Goal: Task Accomplishment & Management: Complete application form

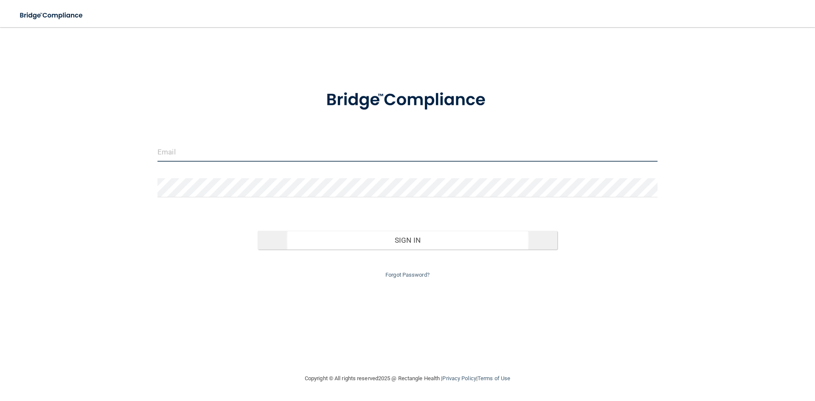
type input "[EMAIL_ADDRESS][DOMAIN_NAME]"
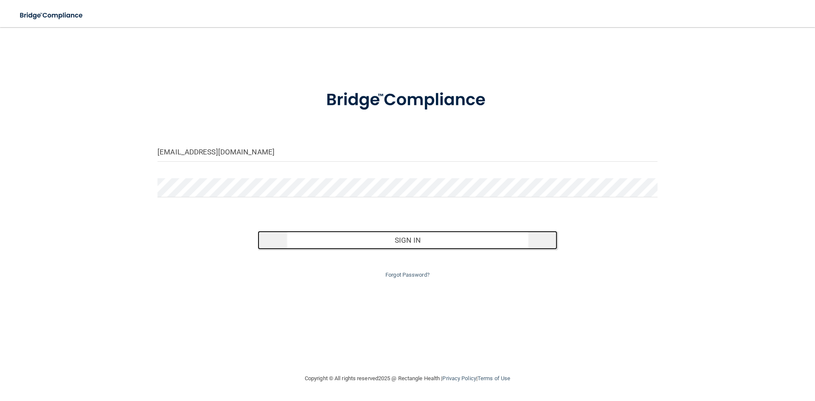
click at [431, 245] on button "Sign In" at bounding box center [408, 240] width 300 height 19
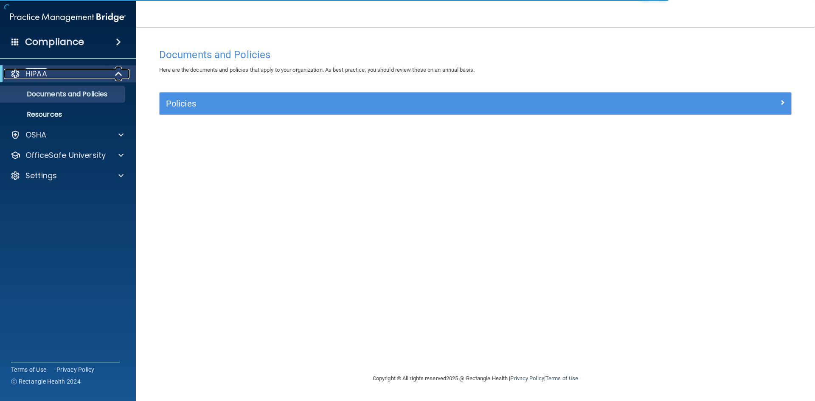
click at [59, 76] on div "HIPAA" at bounding box center [56, 74] width 105 height 10
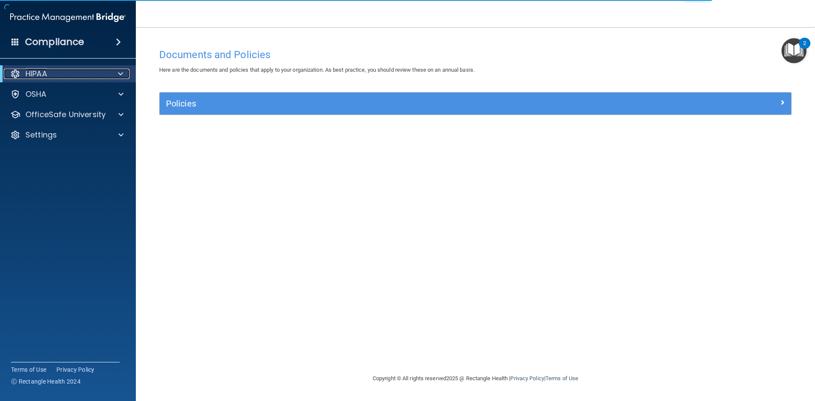
click at [59, 76] on div "HIPAA" at bounding box center [56, 74] width 105 height 10
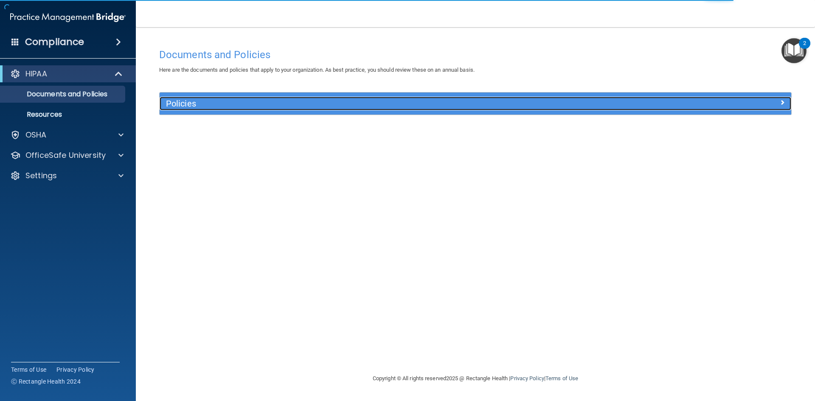
click at [188, 106] on h5 "Policies" at bounding box center [396, 103] width 461 height 9
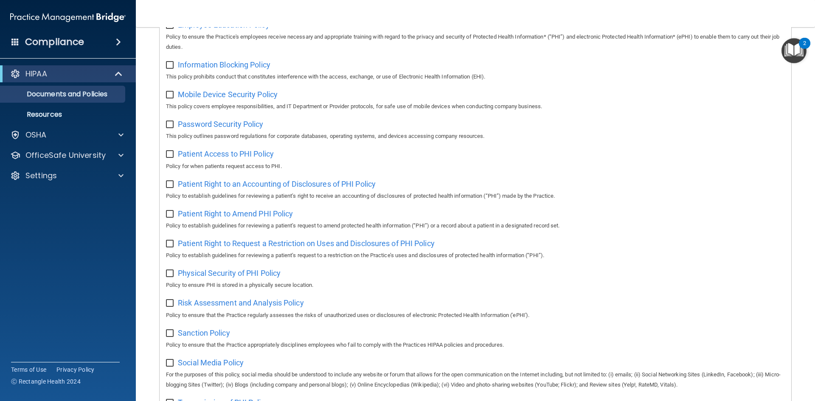
scroll to position [451, 0]
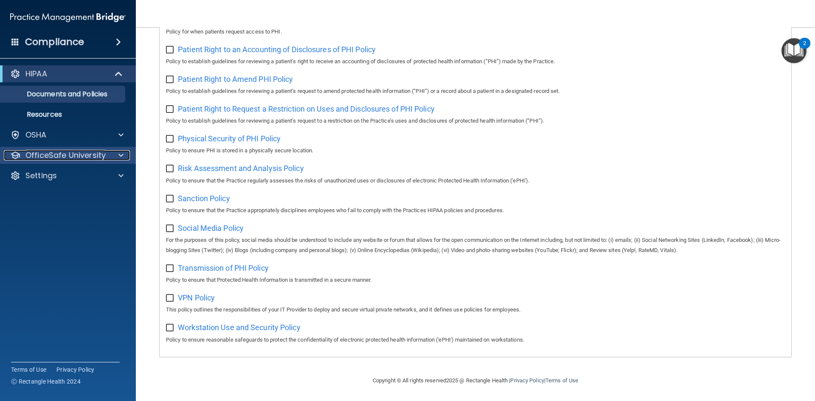
click at [63, 155] on p "OfficeSafe University" at bounding box center [65, 155] width 80 height 10
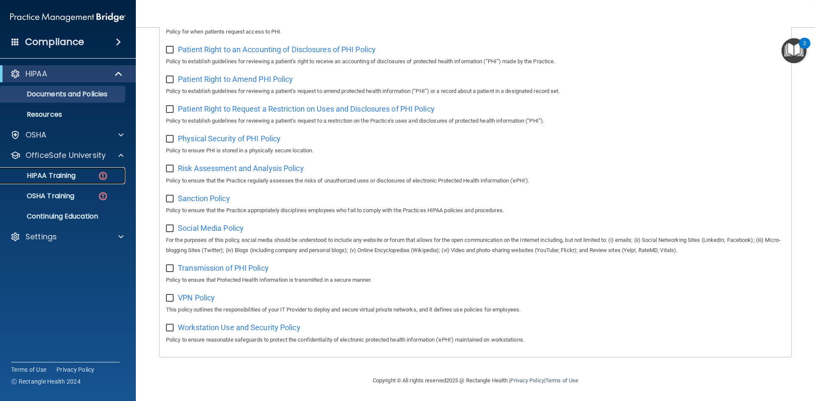
click at [64, 176] on p "HIPAA Training" at bounding box center [41, 176] width 70 height 8
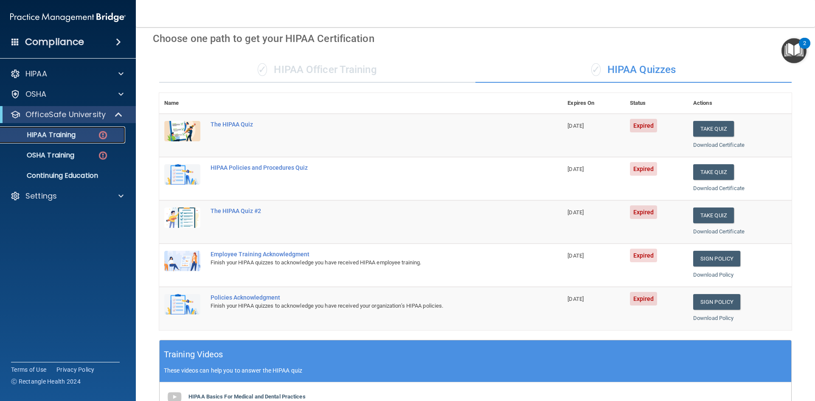
scroll to position [35, 0]
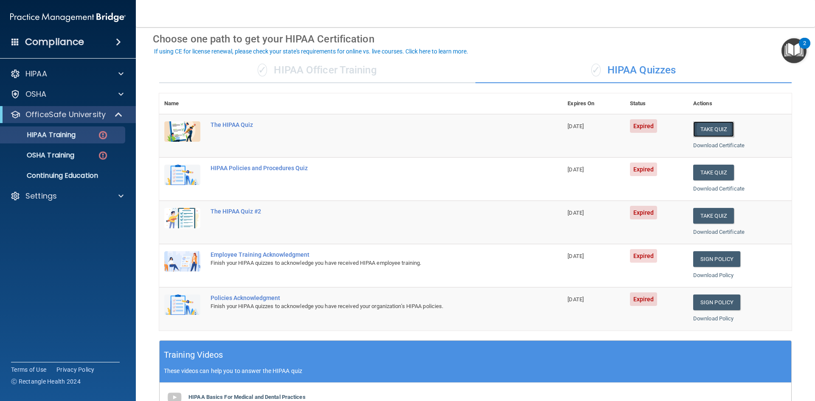
click at [701, 127] on button "Take Quiz" at bounding box center [713, 129] width 41 height 16
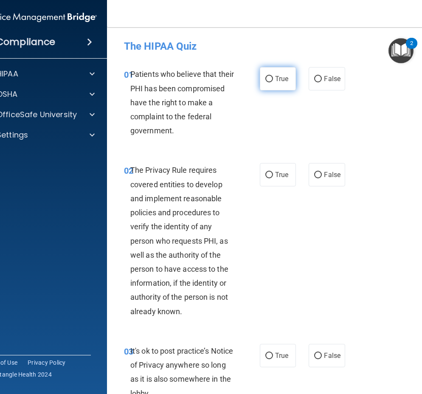
click at [265, 79] on input "True" at bounding box center [269, 79] width 8 height 6
radio input "true"
click at [267, 180] on label "True" at bounding box center [278, 174] width 36 height 23
click at [267, 178] on input "True" at bounding box center [269, 175] width 8 height 6
radio input "true"
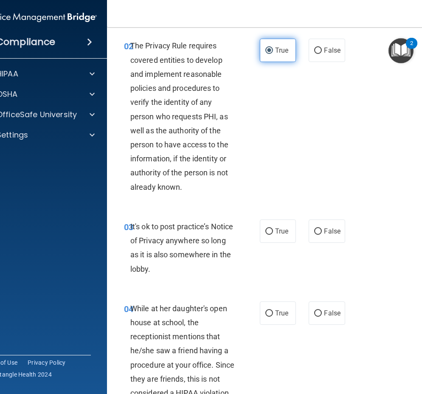
scroll to position [125, 0]
click at [324, 230] on span "False" at bounding box center [332, 231] width 17 height 8
click at [322, 230] on input "False" at bounding box center [318, 231] width 8 height 6
radio input "true"
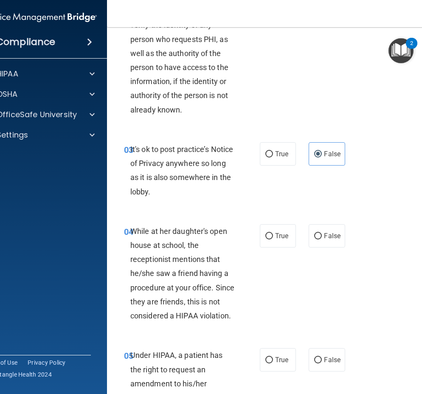
scroll to position [203, 0]
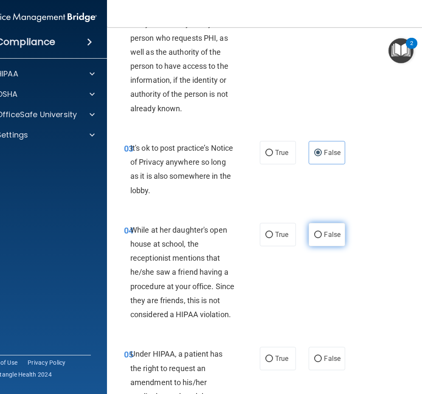
click at [318, 231] on label "False" at bounding box center [327, 234] width 36 height 23
click at [318, 232] on input "False" at bounding box center [318, 235] width 8 height 6
radio input "true"
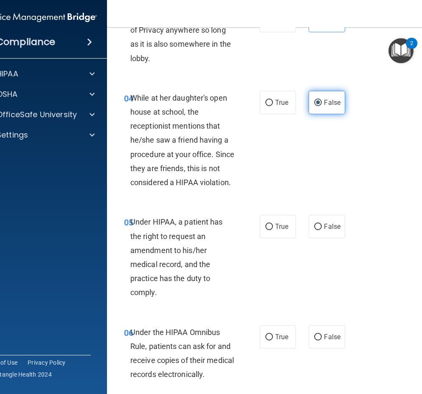
scroll to position [335, 0]
click at [329, 225] on span "False" at bounding box center [332, 226] width 17 height 8
click at [322, 225] on input "False" at bounding box center [318, 226] width 8 height 6
radio input "true"
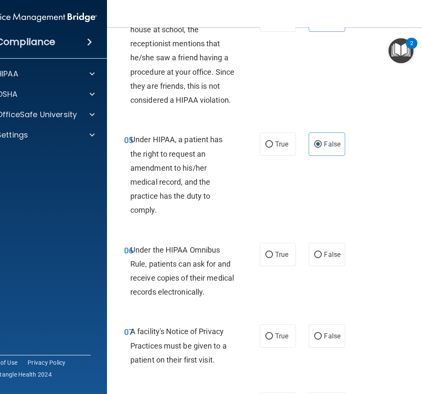
scroll to position [418, 0]
click at [268, 262] on label "True" at bounding box center [278, 253] width 36 height 23
click at [268, 258] on input "True" at bounding box center [269, 254] width 8 height 6
radio input "true"
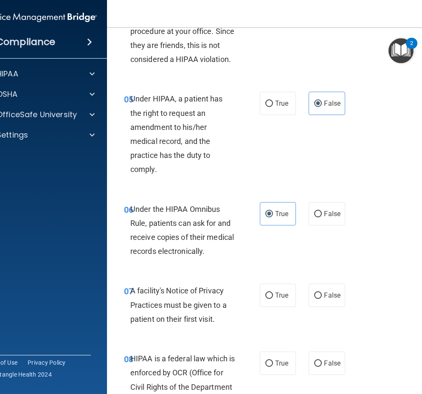
scroll to position [459, 0]
click at [276, 296] on span "True" at bounding box center [281, 295] width 13 height 8
click at [273, 296] on input "True" at bounding box center [269, 295] width 8 height 6
radio input "true"
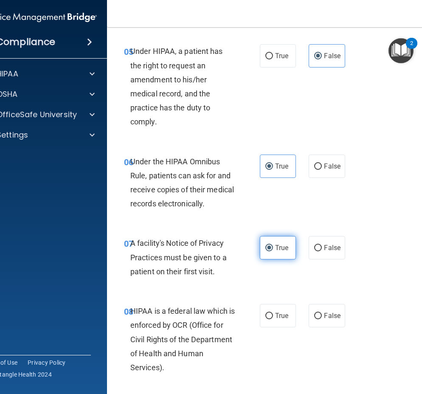
scroll to position [533, 0]
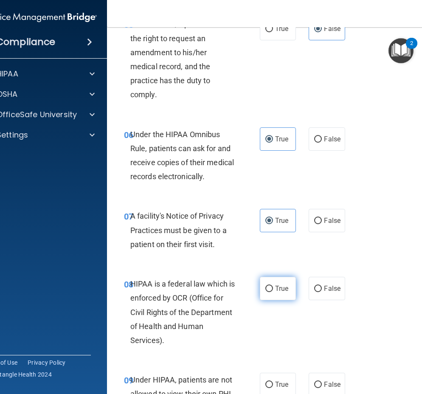
click at [273, 293] on label "True" at bounding box center [278, 288] width 36 height 23
click at [273, 292] on input "True" at bounding box center [269, 289] width 8 height 6
radio input "true"
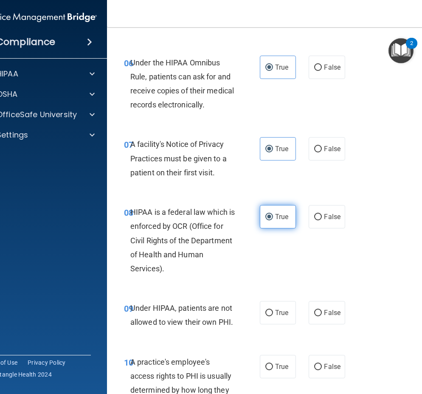
scroll to position [619, 0]
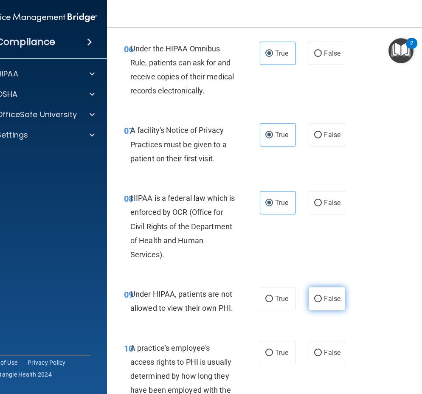
click at [325, 306] on label "False" at bounding box center [327, 298] width 36 height 23
click at [322, 302] on input "False" at bounding box center [318, 299] width 8 height 6
radio input "true"
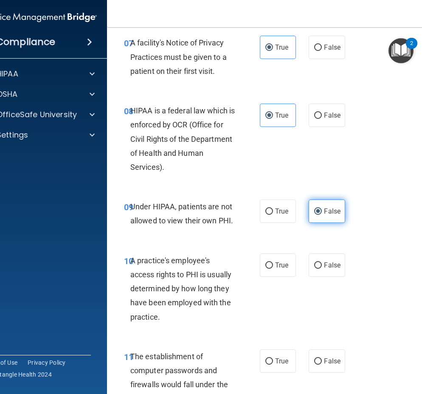
scroll to position [707, 0]
click at [320, 275] on label "False" at bounding box center [327, 264] width 36 height 23
click at [320, 268] on input "False" at bounding box center [318, 265] width 8 height 6
radio input "true"
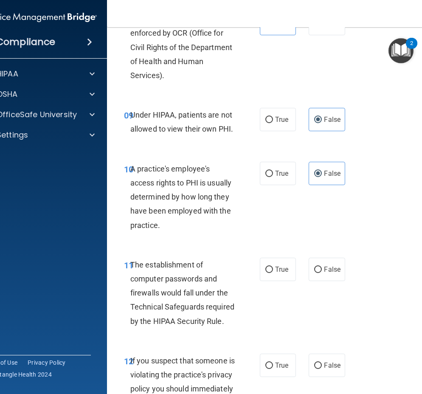
scroll to position [800, 0]
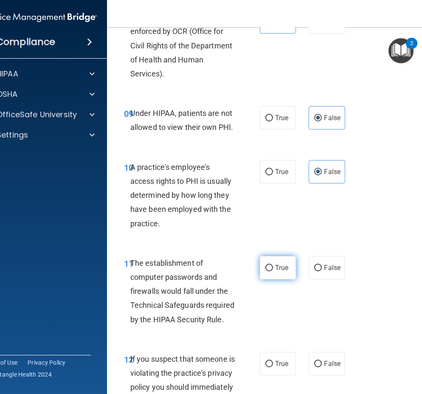
click at [279, 269] on span "True" at bounding box center [281, 268] width 13 height 8
click at [273, 269] on input "True" at bounding box center [269, 268] width 8 height 6
radio input "true"
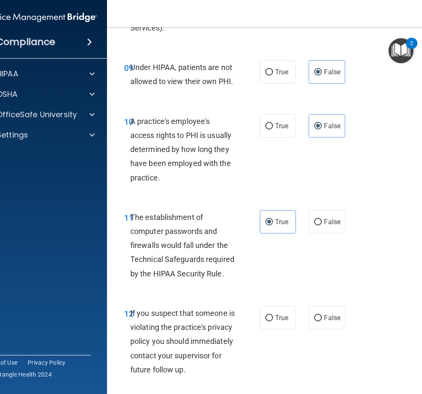
scroll to position [846, 0]
click at [275, 316] on span "True" at bounding box center [281, 317] width 13 height 8
click at [272, 316] on input "True" at bounding box center [269, 318] width 8 height 6
radio input "true"
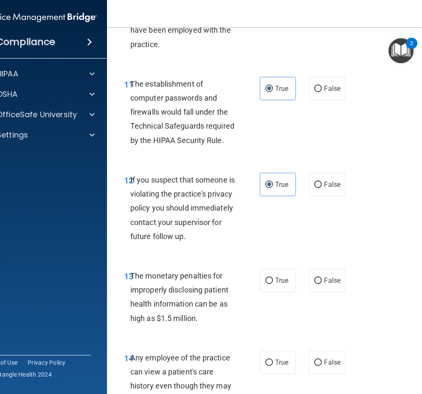
scroll to position [979, 0]
click at [278, 284] on span "True" at bounding box center [281, 280] width 13 height 8
click at [273, 284] on input "True" at bounding box center [269, 280] width 8 height 6
radio input "true"
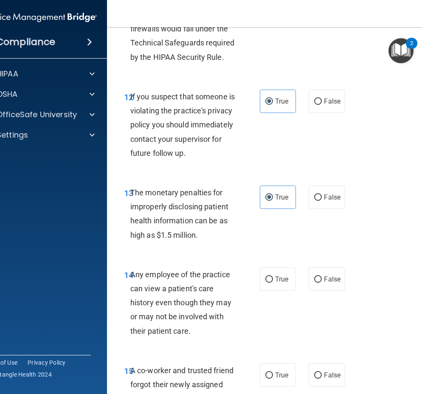
scroll to position [1065, 0]
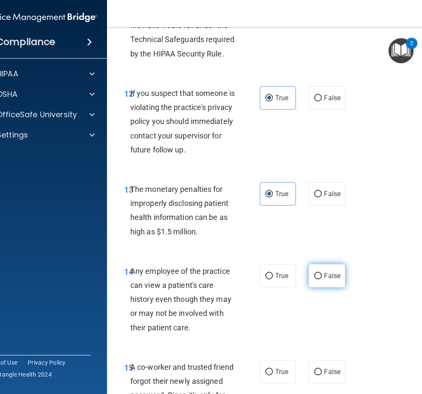
click at [324, 280] on span "False" at bounding box center [332, 276] width 17 height 8
click at [321, 279] on input "False" at bounding box center [318, 276] width 8 height 6
radio input "true"
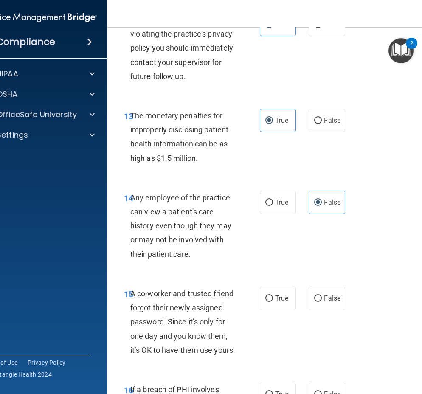
scroll to position [1140, 0]
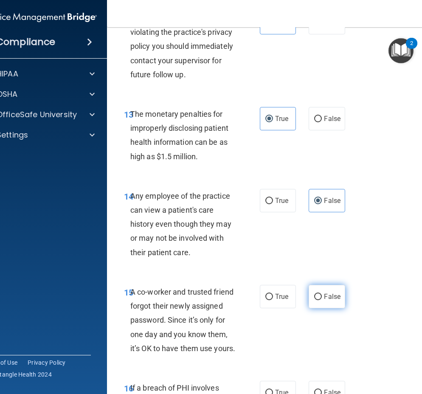
click at [324, 301] on span "False" at bounding box center [332, 297] width 17 height 8
click at [321, 300] on input "False" at bounding box center [318, 297] width 8 height 6
radio input "true"
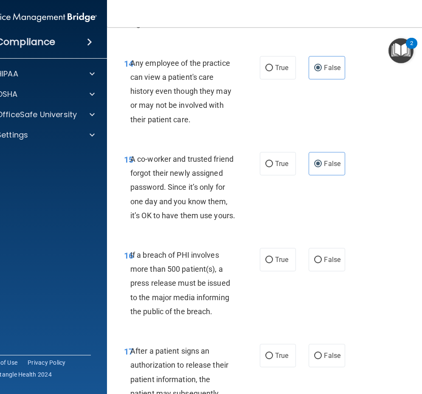
scroll to position [1274, 0]
click at [267, 271] on label "True" at bounding box center [278, 259] width 36 height 23
click at [267, 263] on input "True" at bounding box center [269, 259] width 8 height 6
radio input "true"
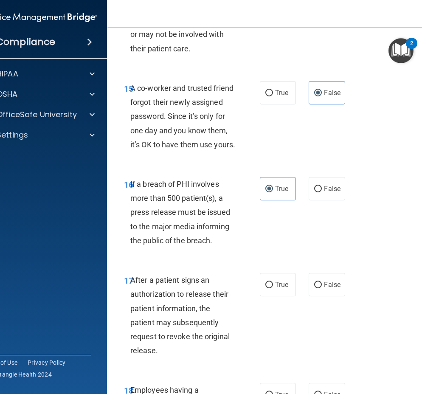
scroll to position [1345, 0]
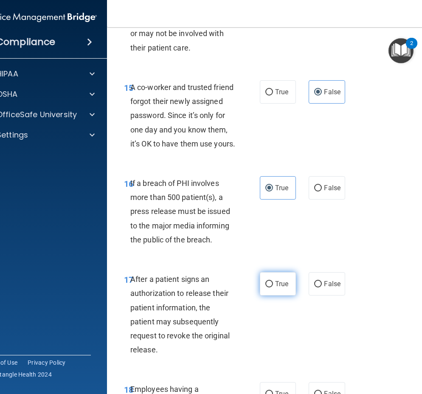
click at [273, 296] on label "True" at bounding box center [278, 283] width 36 height 23
click at [273, 287] on input "True" at bounding box center [269, 284] width 8 height 6
radio input "true"
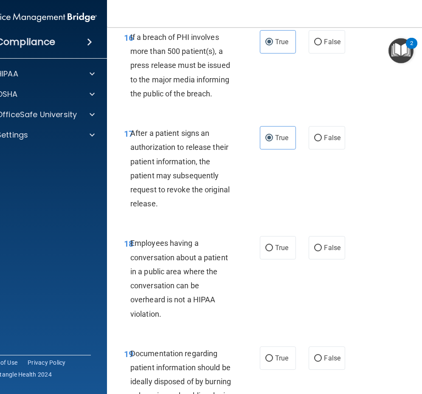
scroll to position [1492, 0]
click at [321, 259] on label "False" at bounding box center [327, 247] width 36 height 23
click at [321, 251] on input "False" at bounding box center [318, 248] width 8 height 6
radio input "true"
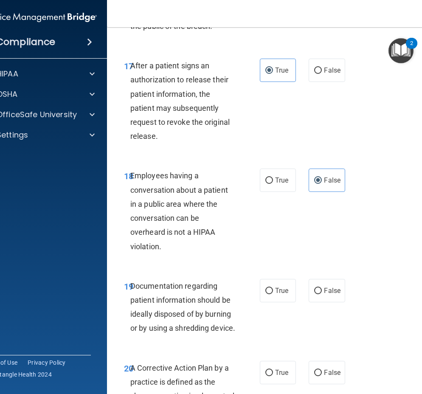
scroll to position [1559, 0]
click at [265, 294] on input "True" at bounding box center [269, 290] width 8 height 6
radio input "true"
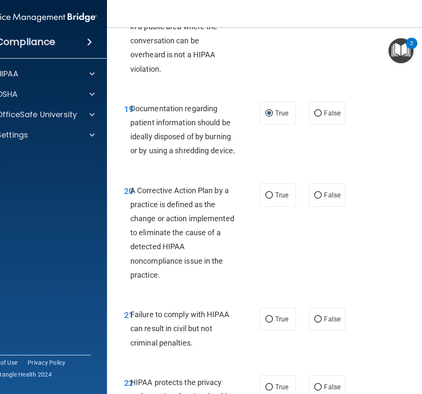
scroll to position [1737, 0]
click at [281, 199] on span "True" at bounding box center [281, 195] width 13 height 8
click at [273, 198] on input "True" at bounding box center [269, 195] width 8 height 6
radio input "true"
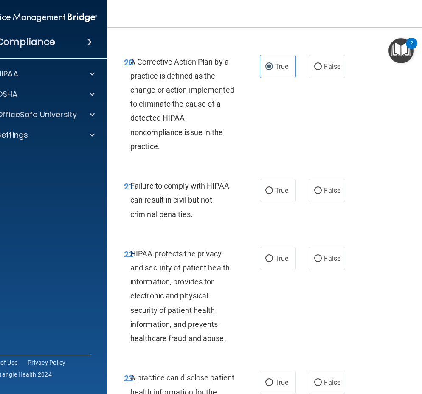
scroll to position [1866, 0]
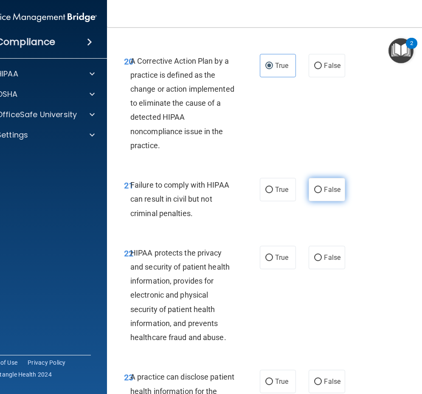
click at [324, 201] on label "False" at bounding box center [327, 189] width 36 height 23
click at [322, 193] on input "False" at bounding box center [318, 190] width 8 height 6
radio input "true"
click at [275, 262] on span "True" at bounding box center [281, 257] width 13 height 8
click at [273, 261] on input "True" at bounding box center [269, 258] width 8 height 6
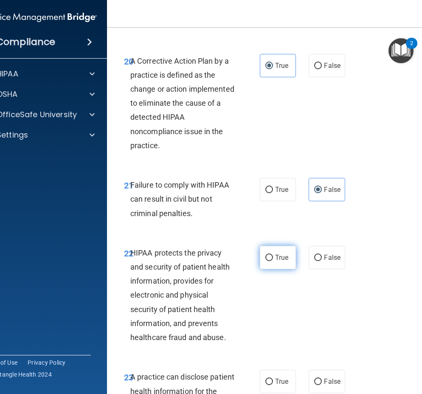
radio input "true"
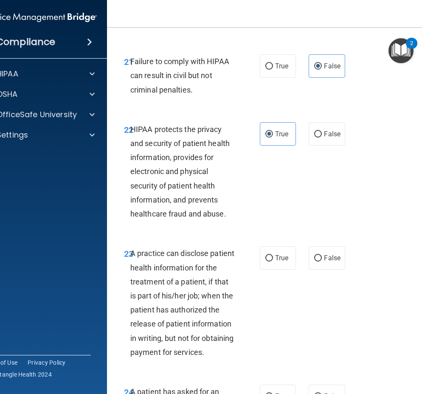
scroll to position [1990, 0]
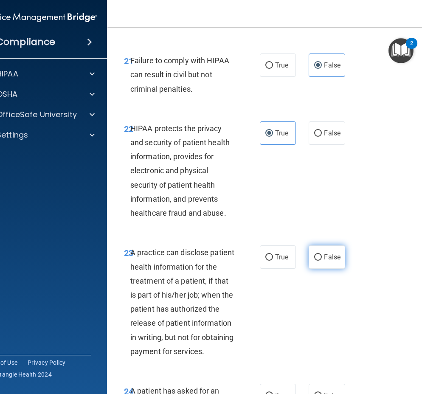
click at [321, 269] on label "False" at bounding box center [327, 256] width 36 height 23
click at [321, 261] on input "False" at bounding box center [318, 257] width 8 height 6
radio input "true"
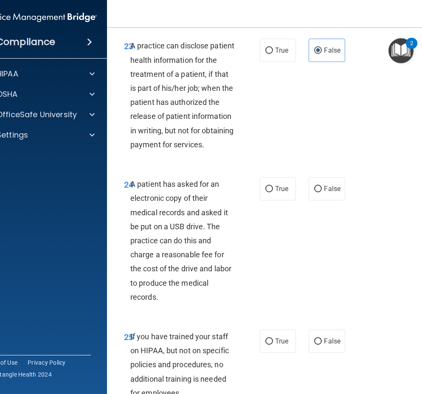
scroll to position [2198, 0]
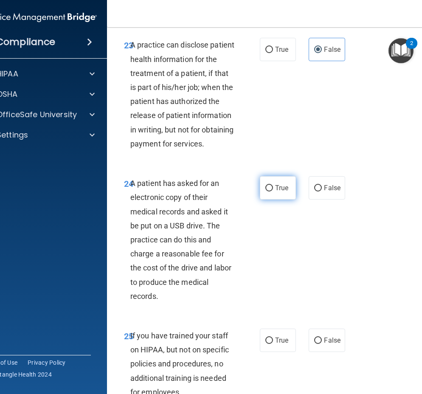
click at [262, 200] on label "True" at bounding box center [278, 187] width 36 height 23
click at [265, 191] on input "True" at bounding box center [269, 188] width 8 height 6
radio input "true"
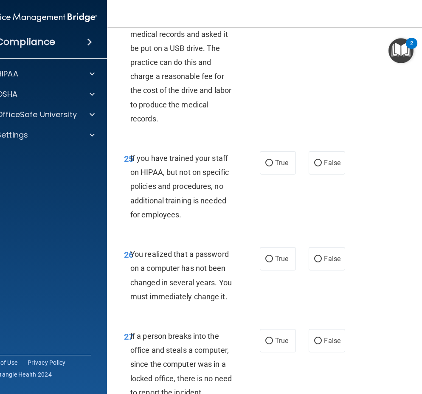
scroll to position [2376, 0]
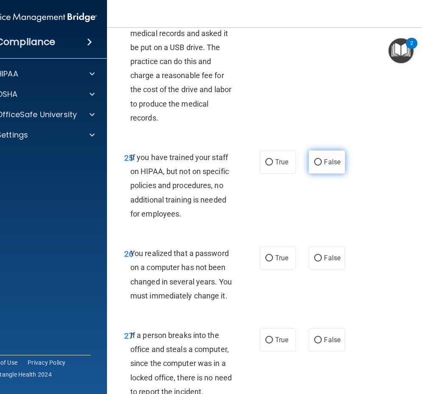
click at [330, 166] on span "False" at bounding box center [332, 162] width 17 height 8
click at [322, 166] on input "False" at bounding box center [318, 162] width 8 height 6
radio input "true"
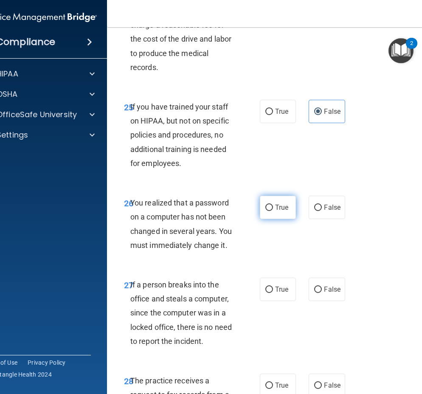
click at [275, 211] on span "True" at bounding box center [281, 207] width 13 height 8
click at [273, 211] on input "True" at bounding box center [269, 208] width 8 height 6
radio input "true"
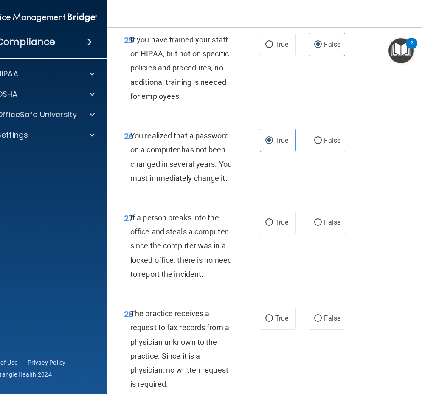
scroll to position [2515, 0]
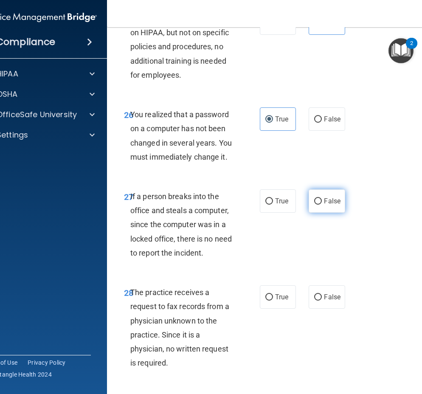
click at [333, 213] on label "False" at bounding box center [327, 200] width 36 height 23
click at [322, 205] on input "False" at bounding box center [318, 201] width 8 height 6
radio input "true"
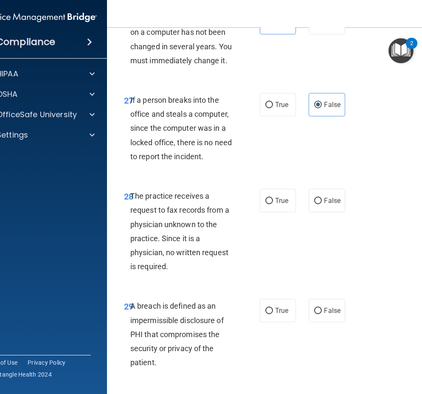
scroll to position [2612, 0]
click at [334, 212] on label "False" at bounding box center [327, 200] width 36 height 23
click at [322, 204] on input "False" at bounding box center [318, 200] width 8 height 6
radio input "true"
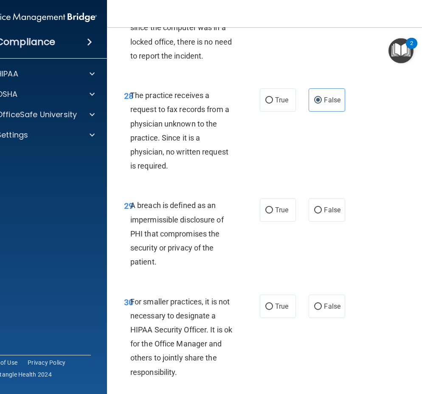
scroll to position [2712, 0]
click at [279, 214] on span "True" at bounding box center [281, 210] width 13 height 8
click at [273, 213] on input "True" at bounding box center [269, 210] width 8 height 6
radio input "true"
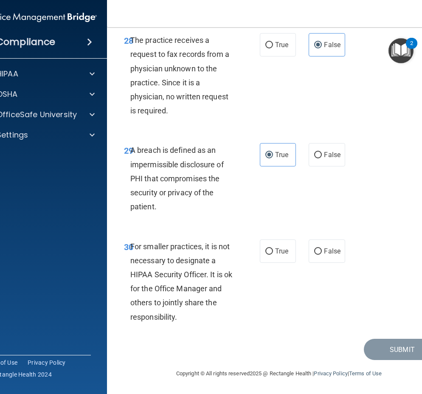
scroll to position [2804, 0]
click at [316, 255] on input "False" at bounding box center [318, 251] width 8 height 6
radio input "true"
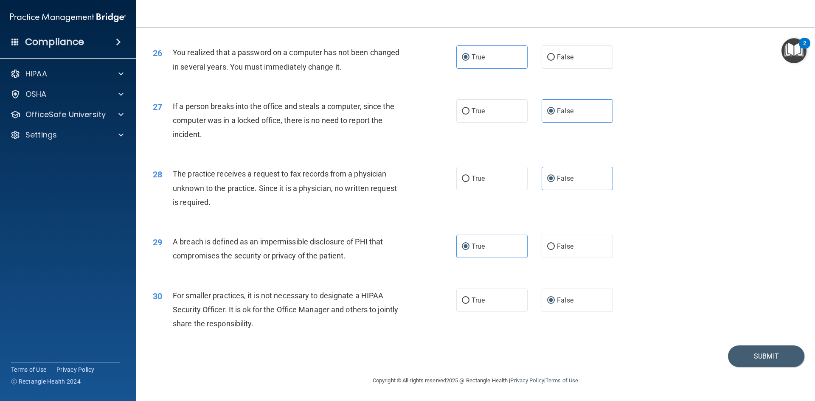
scroll to position [1608, 0]
click at [756, 352] on button "Submit" at bounding box center [766, 357] width 76 height 22
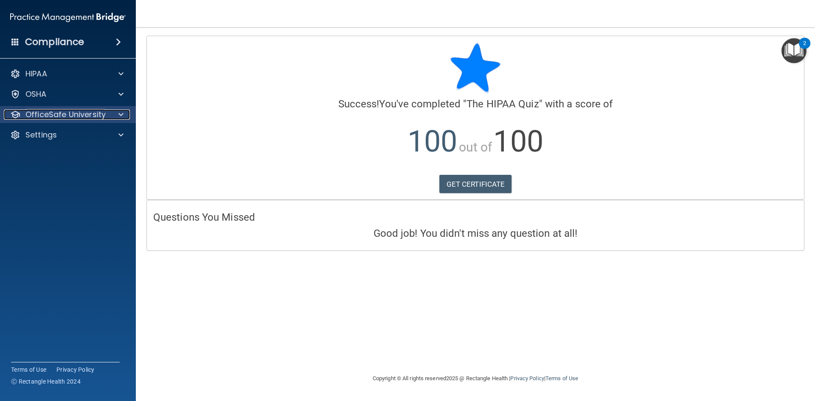
click at [101, 117] on p "OfficeSafe University" at bounding box center [65, 115] width 80 height 10
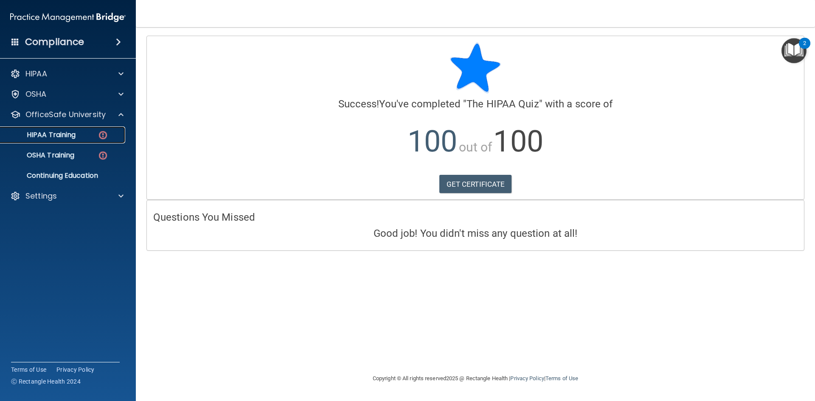
click at [96, 133] on div "HIPAA Training" at bounding box center [64, 135] width 116 height 8
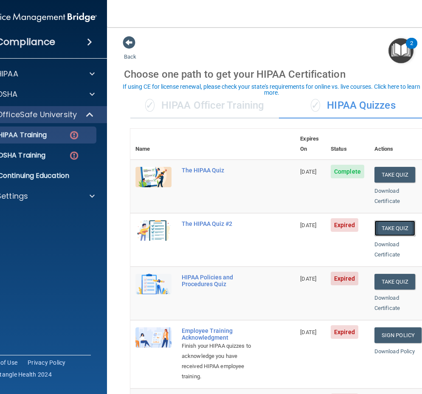
click at [386, 220] on button "Take Quiz" at bounding box center [394, 228] width 41 height 16
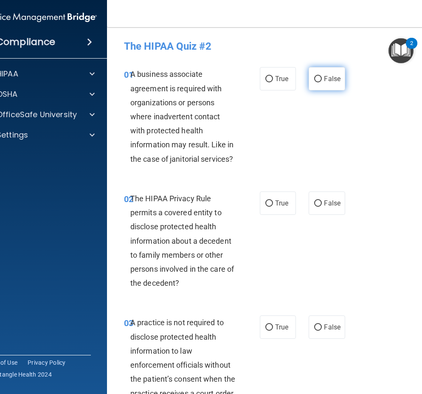
click at [338, 80] on label "False" at bounding box center [327, 78] width 36 height 23
click at [322, 80] on input "False" at bounding box center [318, 79] width 8 height 6
radio input "true"
click at [284, 198] on label "True" at bounding box center [278, 202] width 36 height 23
click at [273, 200] on input "True" at bounding box center [269, 203] width 8 height 6
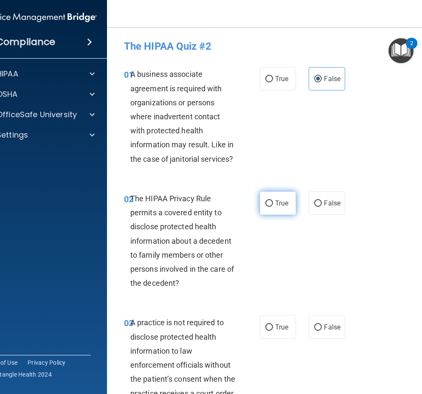
radio input "true"
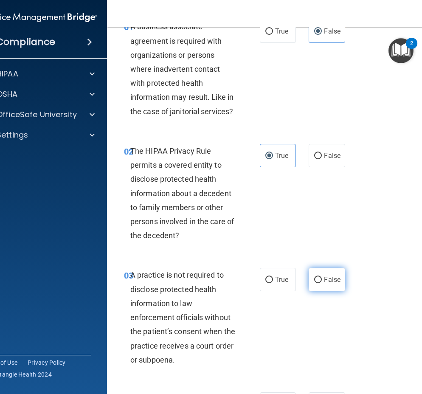
click at [331, 276] on span "False" at bounding box center [332, 280] width 17 height 8
click at [322, 277] on input "False" at bounding box center [318, 280] width 8 height 6
radio input "true"
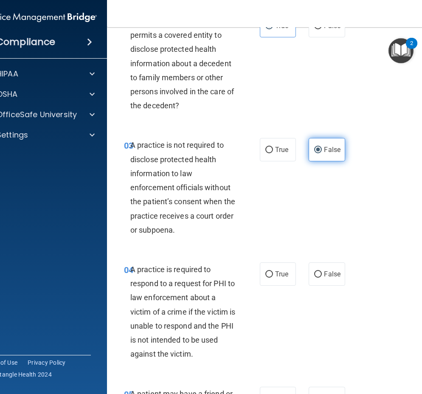
scroll to position [178, 0]
click at [272, 277] on label "True" at bounding box center [278, 273] width 36 height 23
click at [272, 277] on input "True" at bounding box center [269, 274] width 8 height 6
radio input "true"
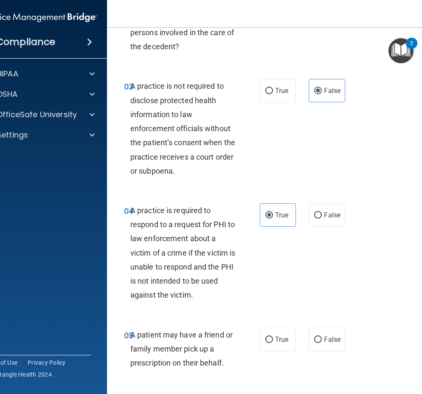
scroll to position [241, 0]
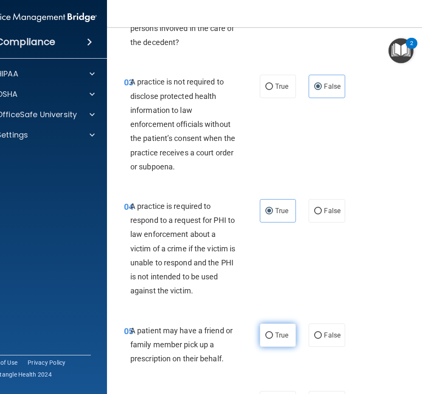
click at [278, 335] on span "True" at bounding box center [281, 335] width 13 height 8
click at [273, 335] on input "True" at bounding box center [269, 335] width 8 height 6
radio input "true"
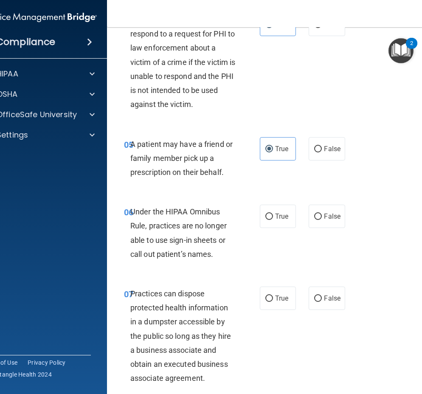
scroll to position [428, 0]
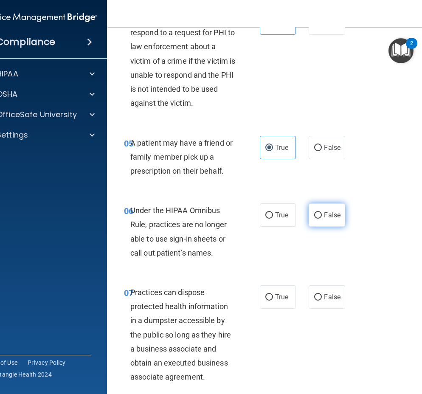
click at [324, 215] on span "False" at bounding box center [332, 215] width 17 height 8
click at [322, 215] on input "False" at bounding box center [318, 215] width 8 height 6
radio input "true"
click at [319, 299] on label "False" at bounding box center [327, 296] width 36 height 23
click at [319, 299] on input "False" at bounding box center [318, 297] width 8 height 6
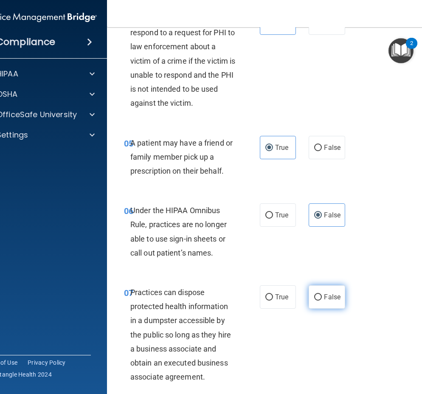
radio input "true"
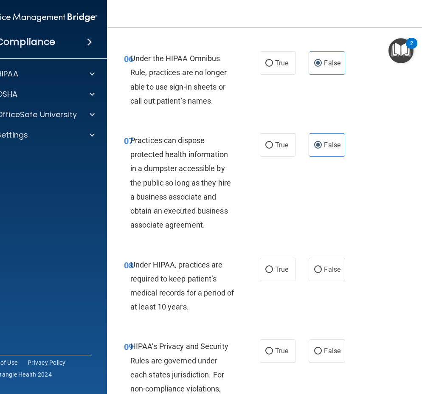
scroll to position [585, 0]
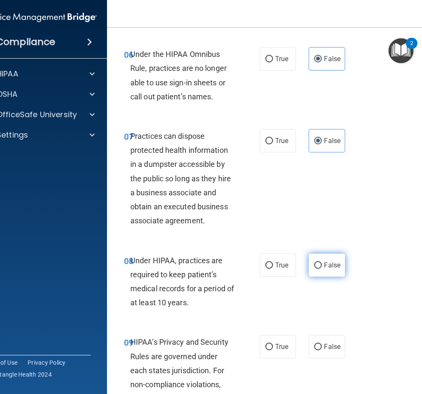
click at [322, 272] on label "False" at bounding box center [327, 264] width 36 height 23
click at [322, 269] on input "False" at bounding box center [318, 265] width 8 height 6
radio input "true"
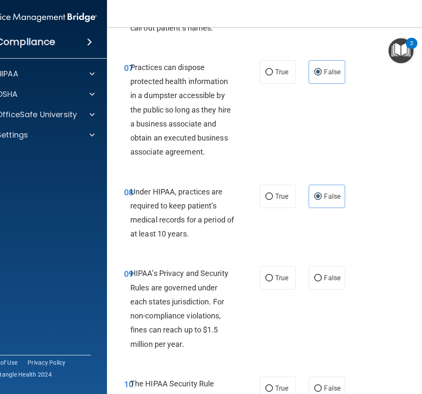
scroll to position [654, 0]
click at [319, 281] on label "False" at bounding box center [327, 277] width 36 height 23
click at [319, 281] on input "False" at bounding box center [318, 278] width 8 height 6
radio input "true"
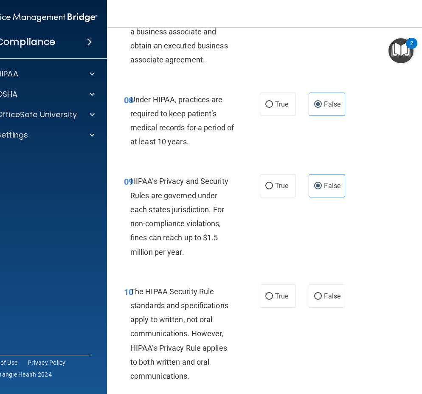
scroll to position [746, 0]
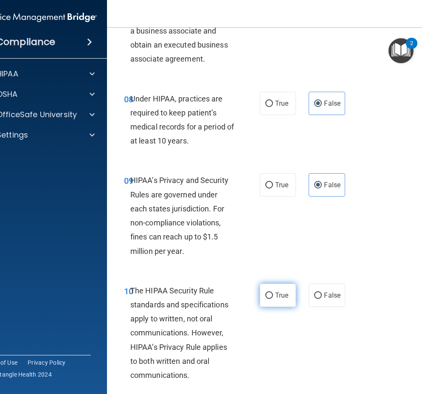
click at [285, 299] on label "True" at bounding box center [278, 295] width 36 height 23
click at [273, 299] on input "True" at bounding box center [269, 296] width 8 height 6
radio input "true"
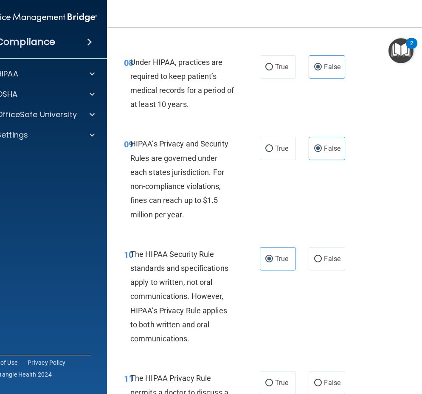
scroll to position [794, 0]
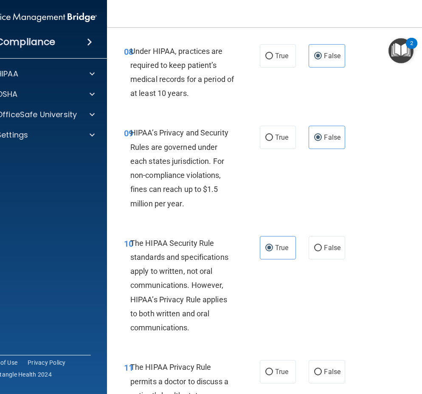
drag, startPoint x: 267, startPoint y: 372, endPoint x: 253, endPoint y: 325, distance: 48.6
click at [253, 325] on div "10 The HIPAA Security Rule standards and specifications apply to written, not o…" at bounding box center [191, 287] width 161 height 103
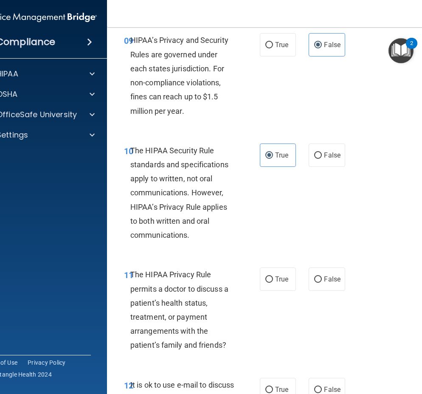
scroll to position [887, 0]
click at [269, 282] on input "True" at bounding box center [269, 279] width 8 height 6
radio input "true"
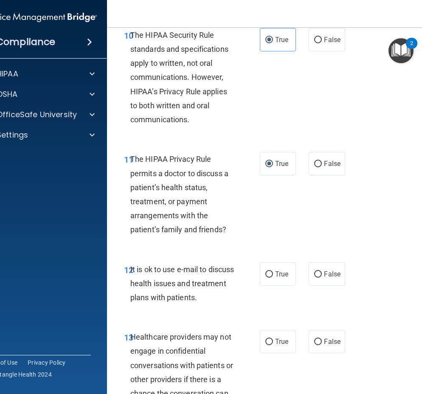
scroll to position [1002, 0]
click at [278, 275] on span "True" at bounding box center [281, 274] width 13 height 8
click at [273, 275] on input "True" at bounding box center [269, 274] width 8 height 6
radio input "true"
click at [324, 343] on span "False" at bounding box center [332, 341] width 17 height 8
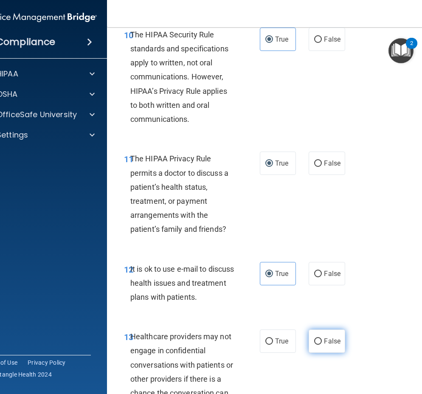
click at [322, 343] on input "False" at bounding box center [318, 341] width 8 height 6
radio input "true"
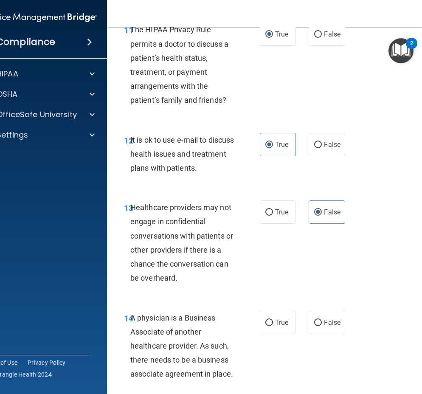
scroll to position [1134, 0]
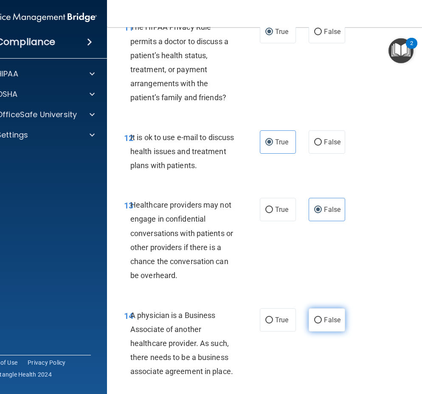
click at [320, 327] on label "False" at bounding box center [327, 319] width 36 height 23
click at [320, 324] on input "False" at bounding box center [318, 320] width 8 height 6
radio input "true"
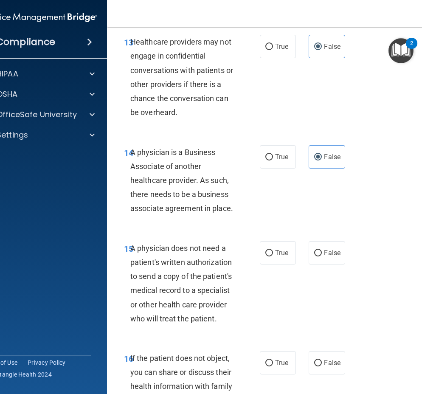
scroll to position [1298, 0]
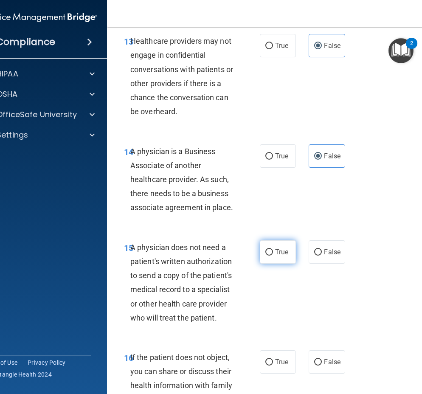
click at [276, 253] on span "True" at bounding box center [281, 252] width 13 height 8
click at [273, 253] on input "True" at bounding box center [269, 252] width 8 height 6
radio input "true"
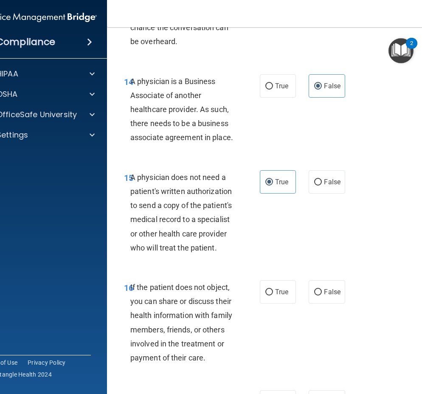
scroll to position [1368, 0]
click at [279, 296] on label "True" at bounding box center [278, 291] width 36 height 23
click at [273, 295] on input "True" at bounding box center [269, 292] width 8 height 6
radio input "true"
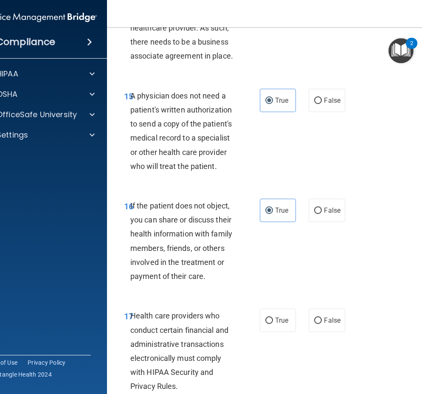
scroll to position [1461, 0]
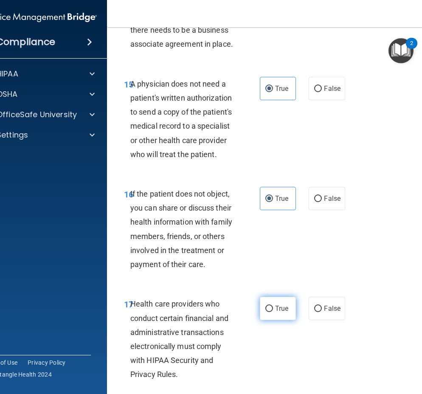
click at [276, 299] on label "True" at bounding box center [278, 308] width 36 height 23
click at [273, 306] on input "True" at bounding box center [269, 309] width 8 height 6
radio input "true"
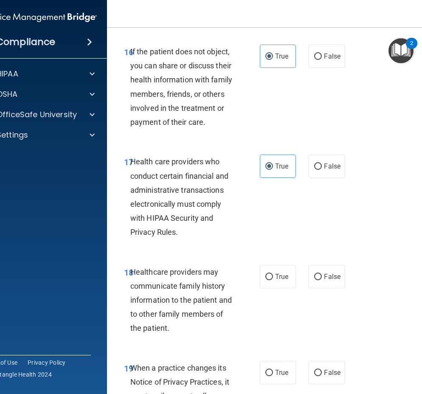
scroll to position [1605, 0]
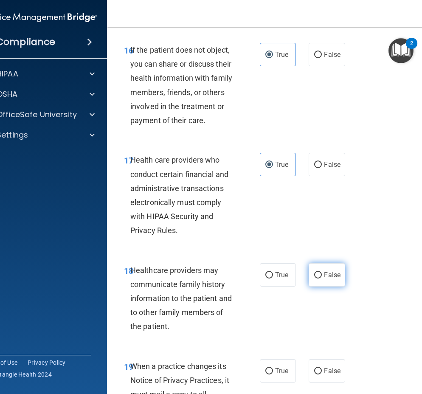
click at [318, 277] on input "False" at bounding box center [318, 275] width 8 height 6
radio input "true"
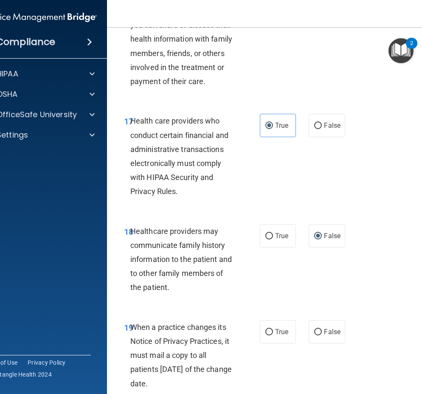
scroll to position [1656, 0]
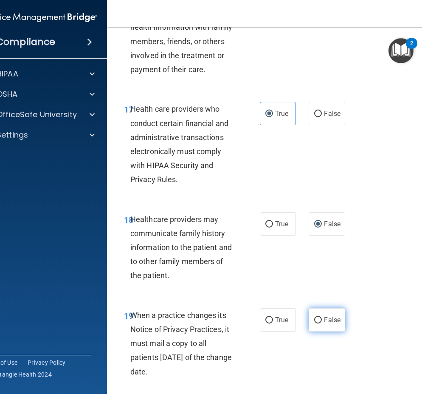
click at [324, 318] on span "False" at bounding box center [332, 320] width 17 height 8
click at [322, 318] on input "False" at bounding box center [318, 320] width 8 height 6
radio input "true"
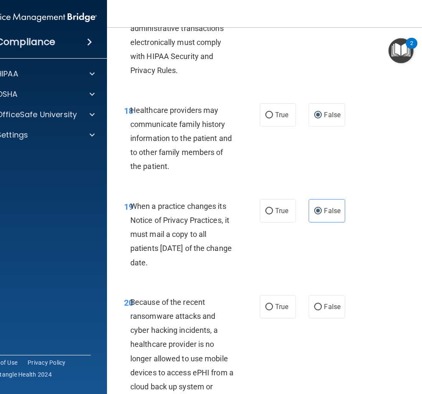
scroll to position [1808, 0]
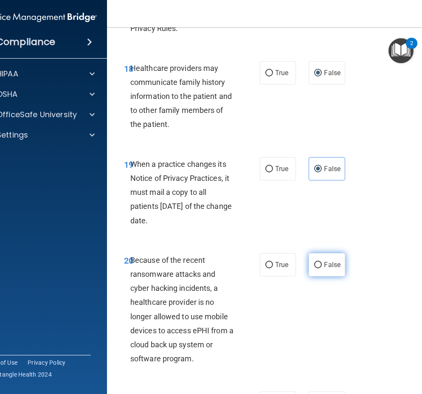
click at [327, 267] on span "False" at bounding box center [332, 265] width 17 height 8
click at [322, 267] on input "False" at bounding box center [318, 265] width 8 height 6
radio input "true"
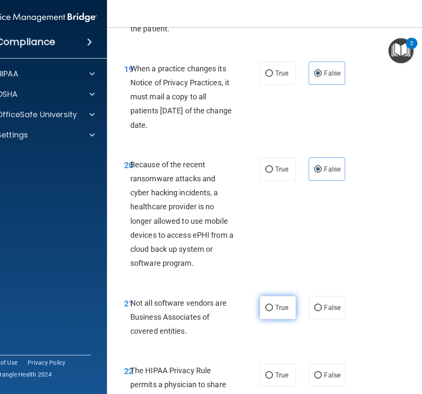
scroll to position [1903, 0]
click at [279, 307] on span "True" at bounding box center [281, 307] width 13 height 8
click at [273, 307] on input "True" at bounding box center [269, 307] width 8 height 6
radio input "true"
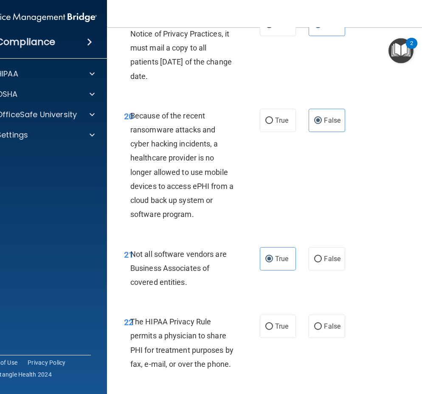
scroll to position [1953, 0]
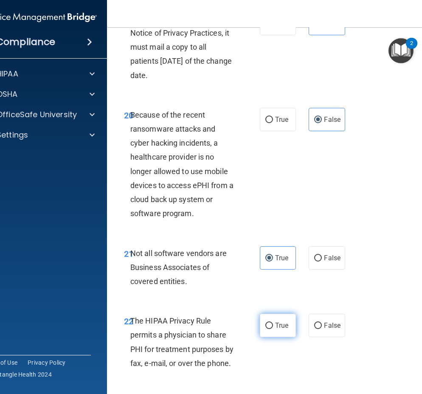
click at [277, 315] on label "True" at bounding box center [278, 325] width 36 height 23
click at [273, 323] on input "True" at bounding box center [269, 326] width 8 height 6
radio input "true"
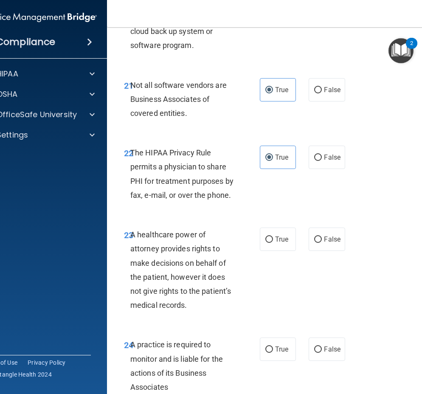
scroll to position [2121, 0]
click at [327, 241] on span "False" at bounding box center [332, 239] width 17 height 8
click at [322, 241] on input "False" at bounding box center [318, 239] width 8 height 6
radio input "true"
click at [323, 355] on label "False" at bounding box center [327, 348] width 36 height 23
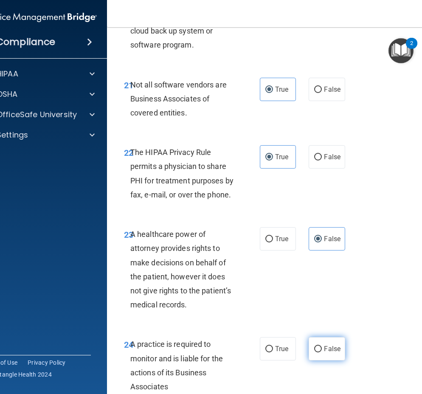
click at [322, 352] on input "False" at bounding box center [318, 349] width 8 height 6
radio input "true"
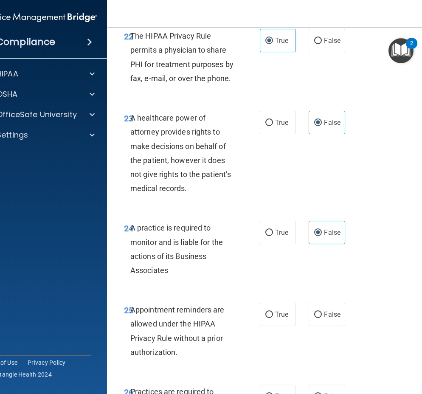
scroll to position [2238, 0]
click at [275, 315] on span "True" at bounding box center [281, 314] width 13 height 8
click at [272, 315] on input "True" at bounding box center [269, 314] width 8 height 6
radio input "true"
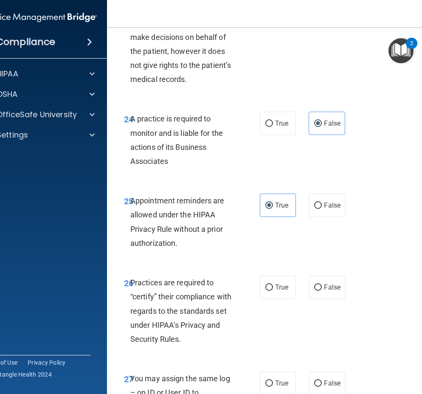
scroll to position [2347, 0]
click at [318, 293] on label "False" at bounding box center [327, 286] width 36 height 23
click at [318, 290] on input "False" at bounding box center [318, 287] width 8 height 6
radio input "true"
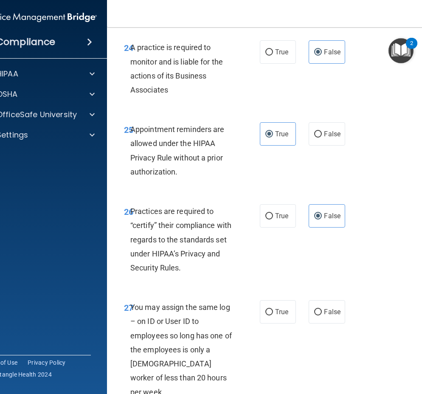
scroll to position [2420, 0]
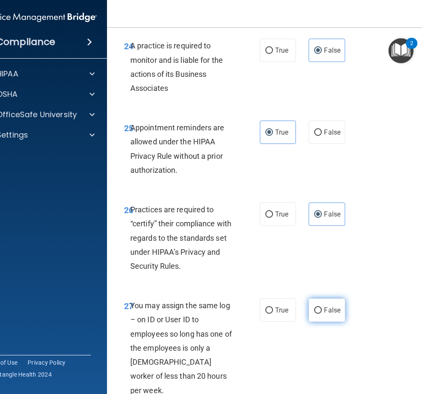
click at [328, 313] on span "False" at bounding box center [332, 310] width 17 height 8
click at [322, 313] on input "False" at bounding box center [318, 310] width 8 height 6
radio input "true"
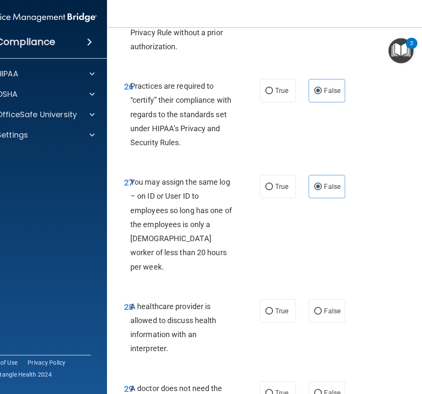
scroll to position [2546, 0]
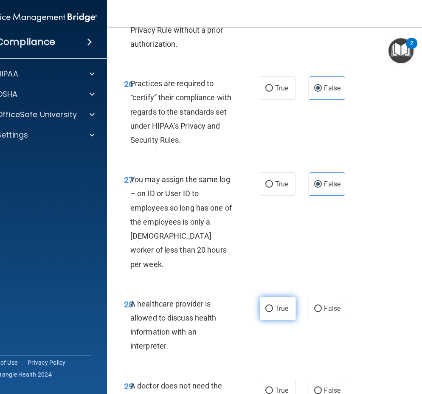
click at [276, 304] on span "True" at bounding box center [281, 308] width 13 height 8
click at [273, 306] on input "True" at bounding box center [269, 309] width 8 height 6
radio input "true"
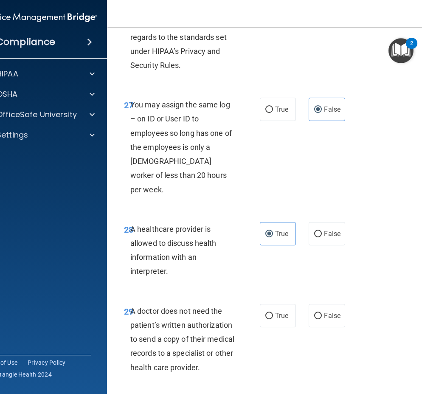
scroll to position [2621, 0]
click at [275, 311] on span "True" at bounding box center [281, 315] width 13 height 8
click at [273, 313] on input "True" at bounding box center [269, 316] width 8 height 6
radio input "true"
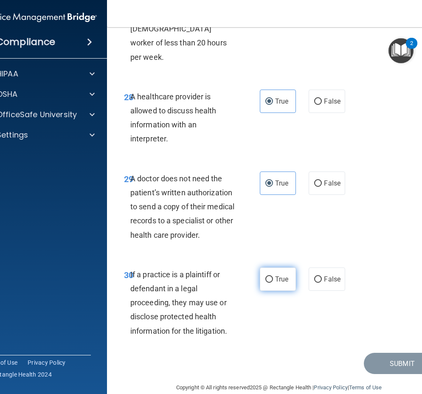
click at [279, 275] on span "True" at bounding box center [281, 279] width 13 height 8
click at [273, 276] on input "True" at bounding box center [269, 279] width 8 height 6
radio input "true"
click at [372, 354] on button "Submit" at bounding box center [402, 364] width 76 height 22
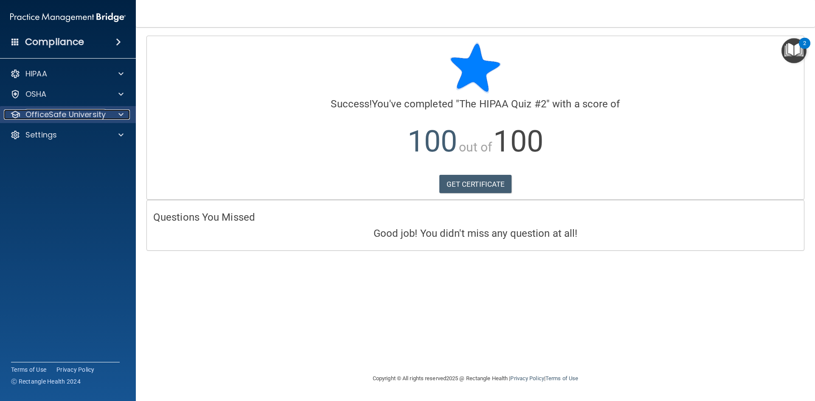
click at [103, 116] on p "OfficeSafe University" at bounding box center [65, 115] width 80 height 10
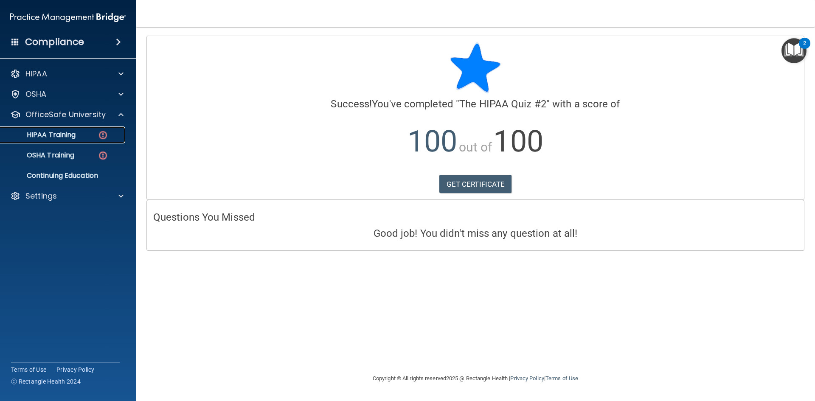
click at [82, 139] on div "HIPAA Training" at bounding box center [64, 135] width 116 height 8
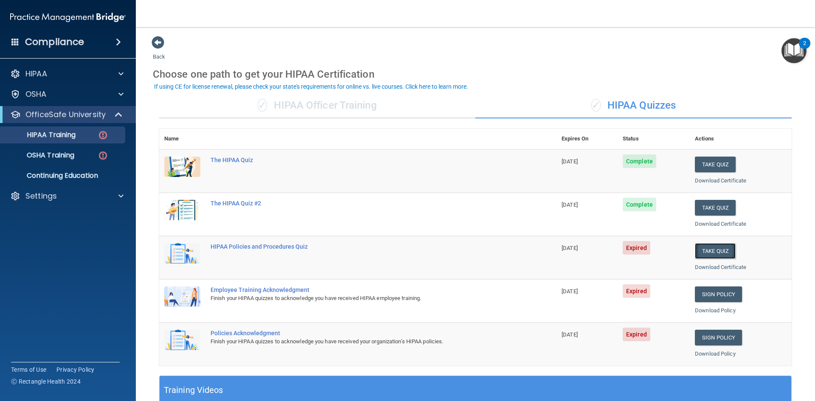
click at [718, 245] on button "Take Quiz" at bounding box center [715, 251] width 41 height 16
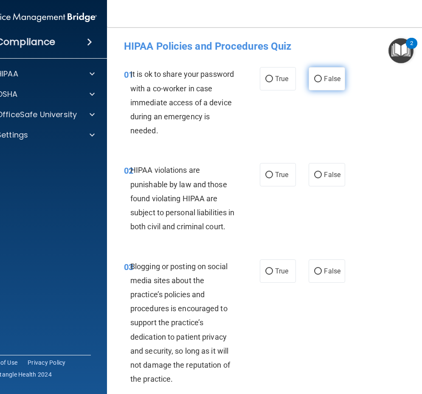
click at [330, 82] on span "False" at bounding box center [332, 79] width 17 height 8
click at [322, 82] on input "False" at bounding box center [318, 79] width 8 height 6
radio input "true"
click at [273, 170] on label "True" at bounding box center [278, 174] width 36 height 23
click at [273, 172] on input "True" at bounding box center [269, 175] width 8 height 6
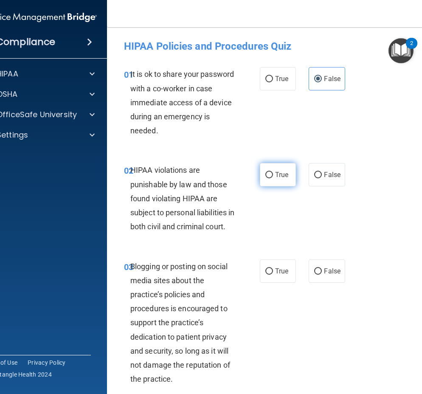
radio input "true"
click at [318, 275] on input "False" at bounding box center [318, 271] width 8 height 6
radio input "true"
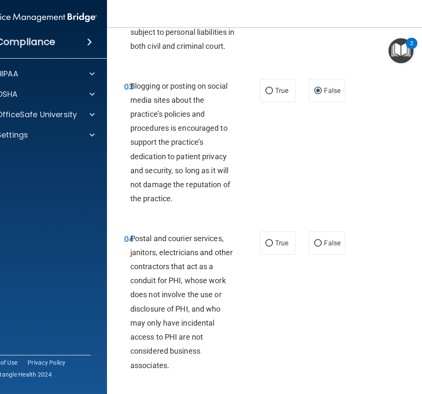
scroll to position [183, 0]
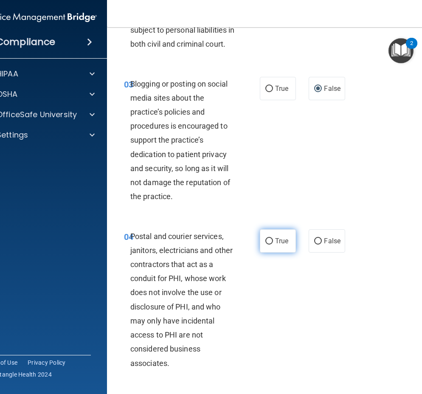
click at [279, 253] on label "True" at bounding box center [278, 240] width 36 height 23
click at [273, 245] on input "True" at bounding box center [269, 241] width 8 height 6
radio input "true"
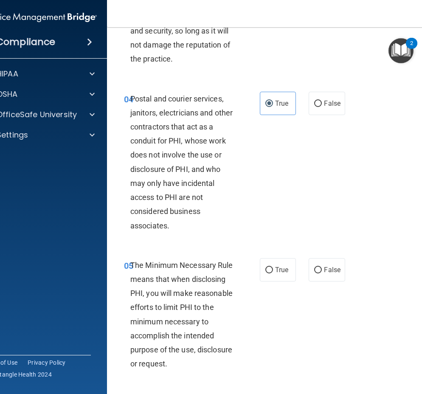
scroll to position [321, 0]
click at [276, 281] on label "True" at bounding box center [278, 269] width 36 height 23
click at [273, 273] on input "True" at bounding box center [269, 270] width 8 height 6
radio input "true"
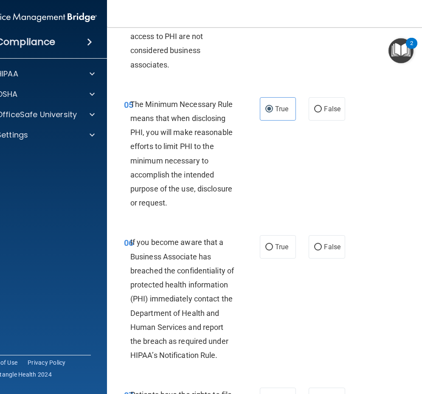
scroll to position [485, 0]
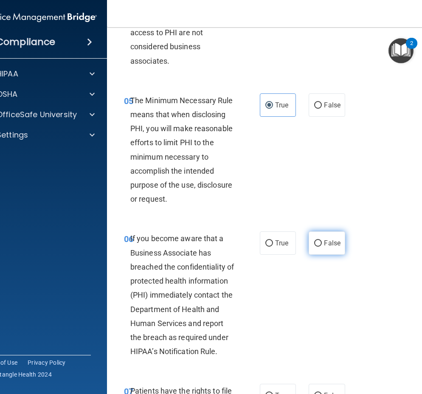
click at [323, 255] on label "False" at bounding box center [327, 242] width 36 height 23
click at [322, 247] on input "False" at bounding box center [318, 243] width 8 height 6
radio input "true"
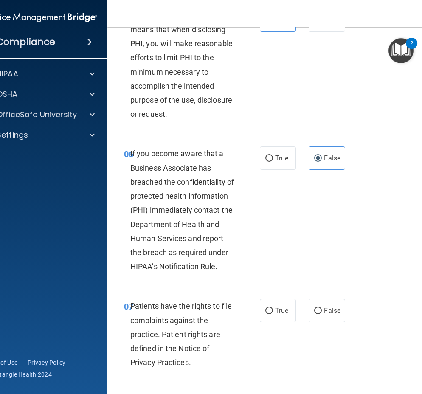
scroll to position [570, 0]
click at [282, 314] on span "True" at bounding box center [281, 310] width 13 height 8
click at [273, 314] on input "True" at bounding box center [269, 310] width 8 height 6
radio input "true"
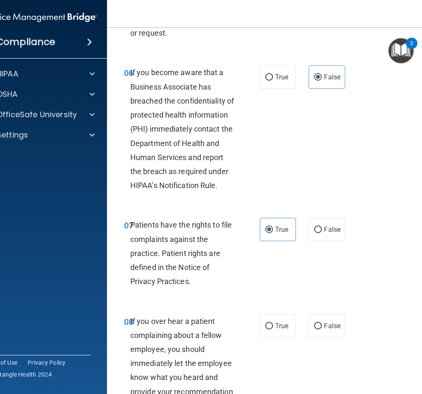
scroll to position [659, 0]
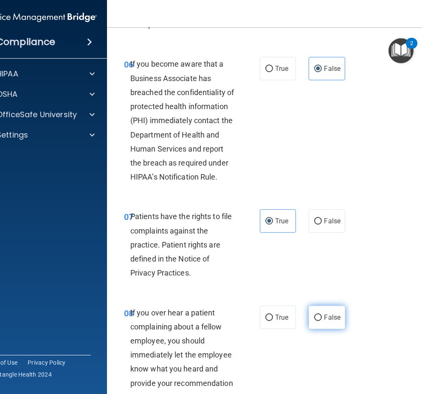
click at [327, 321] on span "False" at bounding box center [332, 317] width 17 height 8
click at [322, 321] on input "False" at bounding box center [318, 318] width 8 height 6
radio input "true"
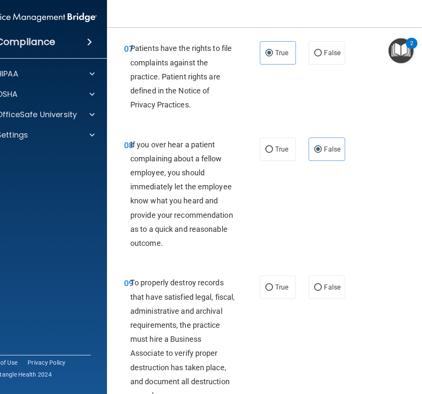
scroll to position [828, 0]
click at [331, 291] on span "False" at bounding box center [332, 287] width 17 height 8
click at [322, 290] on input "False" at bounding box center [318, 287] width 8 height 6
radio input "true"
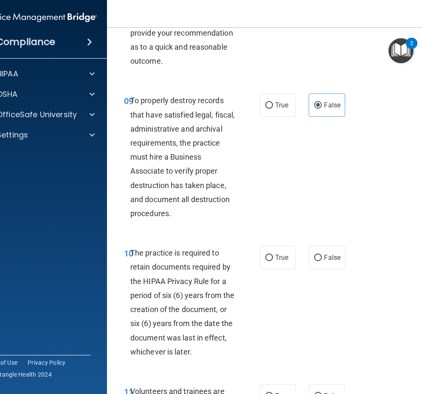
scroll to position [1011, 0]
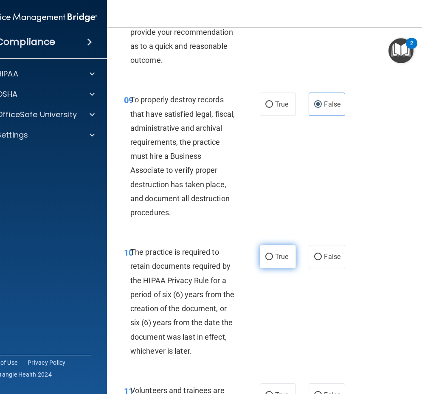
click at [277, 261] on span "True" at bounding box center [281, 257] width 13 height 8
click at [273, 260] on input "True" at bounding box center [269, 257] width 8 height 6
radio input "true"
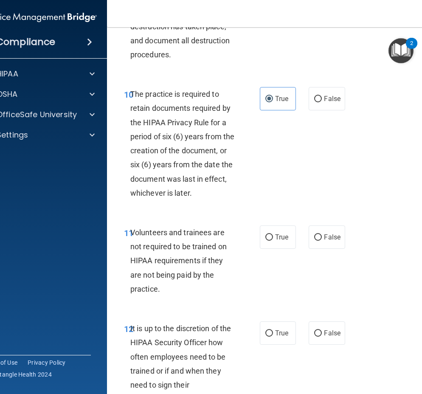
scroll to position [1169, 0]
click at [332, 248] on label "False" at bounding box center [327, 236] width 36 height 23
click at [322, 240] on input "False" at bounding box center [318, 237] width 8 height 6
radio input "true"
click at [325, 337] on span "False" at bounding box center [332, 333] width 17 height 8
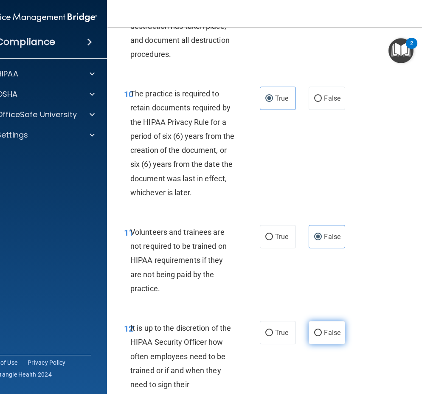
click at [322, 336] on input "False" at bounding box center [318, 333] width 8 height 6
radio input "true"
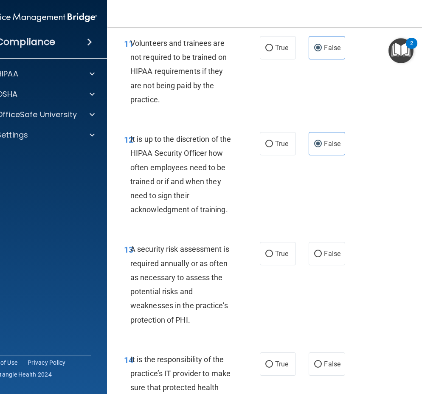
scroll to position [1360, 0]
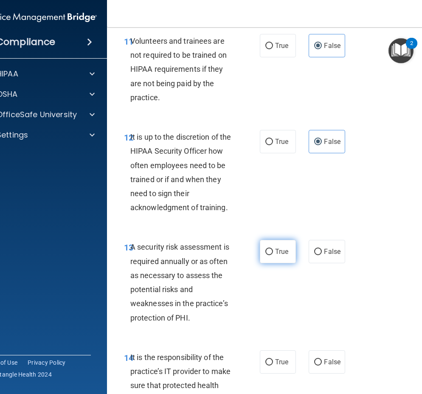
click at [277, 256] on span "True" at bounding box center [281, 252] width 13 height 8
click at [273, 255] on input "True" at bounding box center [269, 252] width 8 height 6
radio input "true"
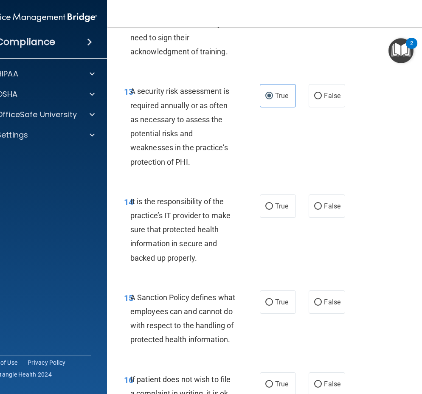
scroll to position [1516, 0]
click at [318, 209] on input "False" at bounding box center [318, 206] width 8 height 6
radio input "true"
click at [318, 313] on label "False" at bounding box center [327, 301] width 36 height 23
click at [318, 305] on input "False" at bounding box center [318, 302] width 8 height 6
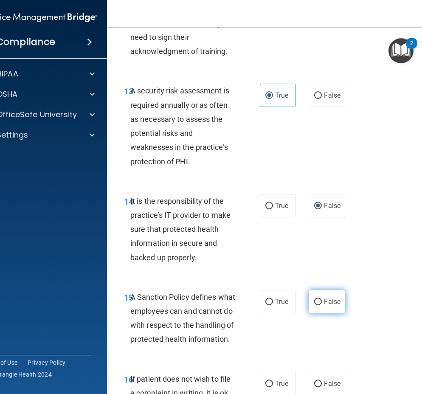
radio input "true"
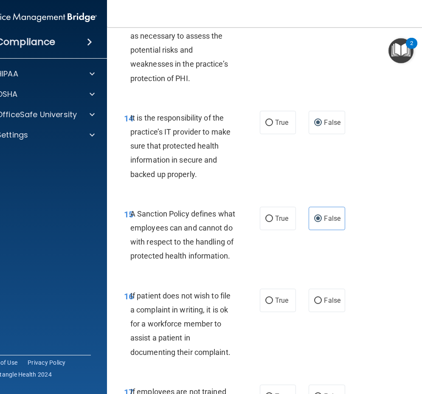
scroll to position [1601, 0]
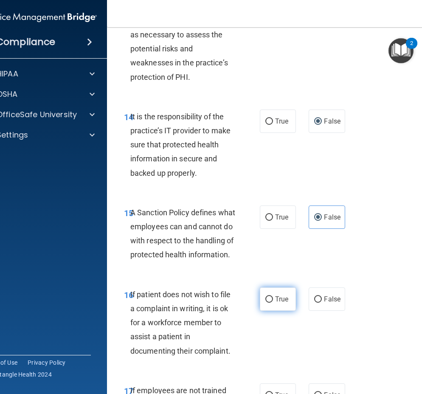
click at [270, 311] on label "True" at bounding box center [278, 298] width 36 height 23
click at [270, 303] on input "True" at bounding box center [269, 299] width 8 height 6
radio input "true"
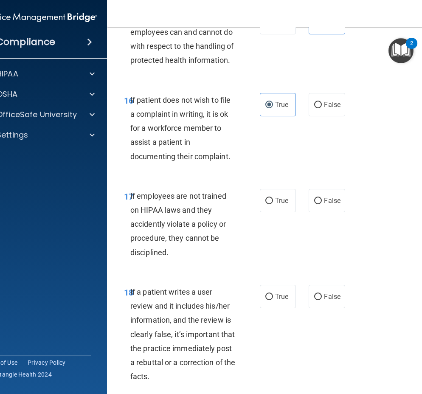
scroll to position [1803, 0]
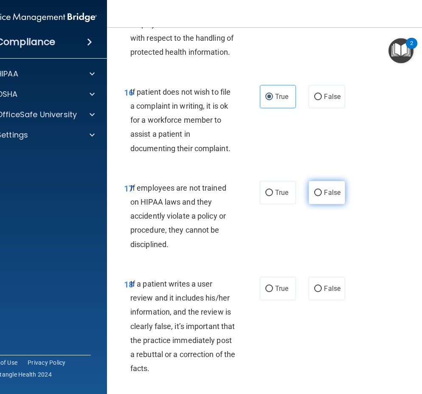
click at [333, 204] on label "False" at bounding box center [327, 192] width 36 height 23
click at [322, 196] on input "False" at bounding box center [318, 193] width 8 height 6
radio input "true"
click at [320, 300] on label "False" at bounding box center [327, 288] width 36 height 23
click at [320, 292] on input "False" at bounding box center [318, 289] width 8 height 6
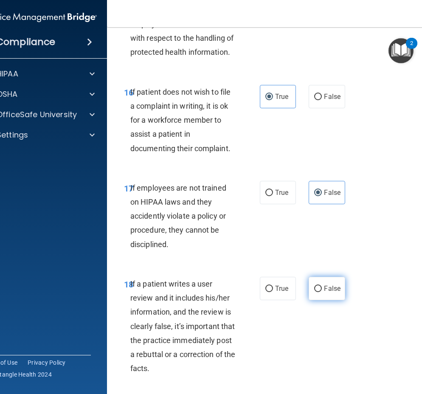
radio input "true"
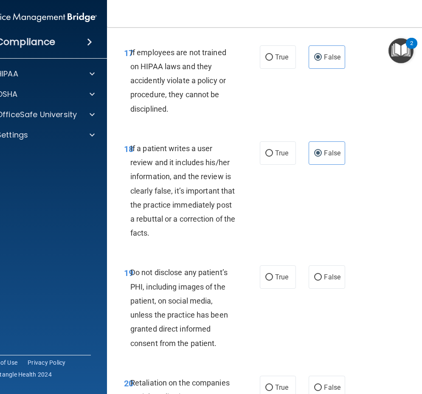
scroll to position [1939, 0]
click at [277, 281] on span "True" at bounding box center [281, 277] width 13 height 8
click at [273, 280] on input "True" at bounding box center [269, 277] width 8 height 6
radio input "true"
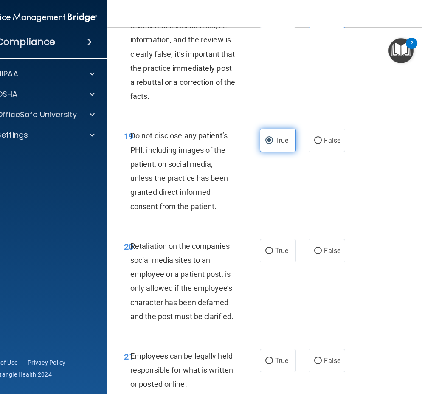
scroll to position [2077, 0]
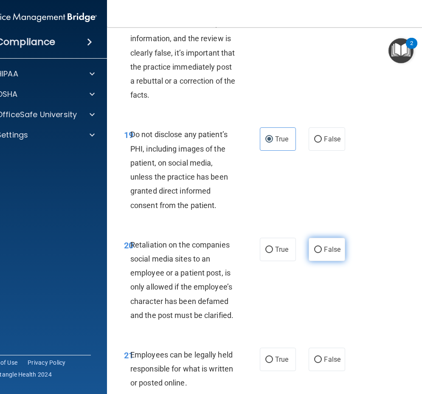
click at [324, 253] on span "False" at bounding box center [332, 249] width 17 height 8
click at [322, 253] on input "False" at bounding box center [318, 250] width 8 height 6
radio input "true"
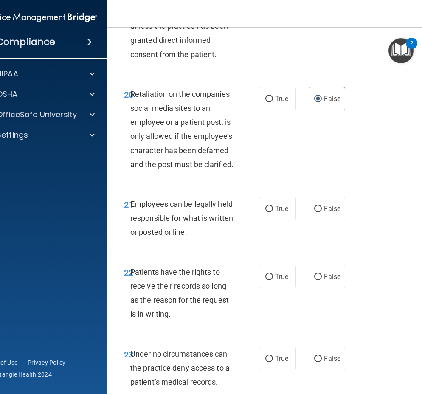
scroll to position [2228, 0]
click at [275, 212] on span "True" at bounding box center [281, 208] width 13 height 8
click at [273, 212] on input "True" at bounding box center [269, 209] width 8 height 6
radio input "true"
click at [321, 288] on label "False" at bounding box center [327, 276] width 36 height 23
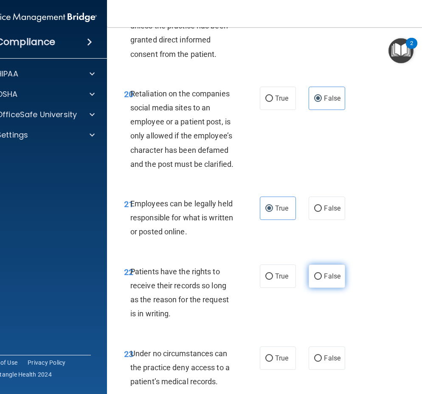
click at [321, 280] on input "False" at bounding box center [318, 276] width 8 height 6
radio input "true"
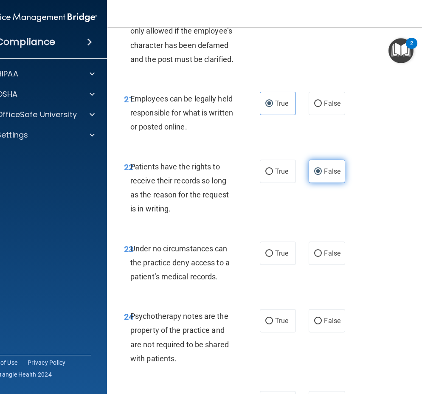
scroll to position [2335, 0]
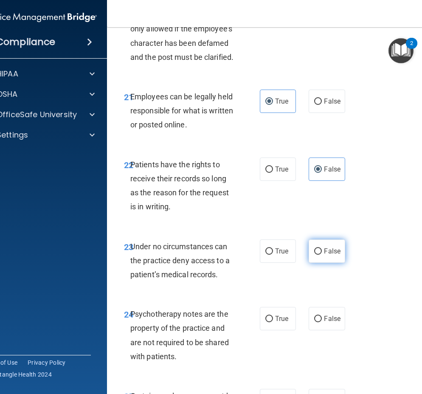
click at [320, 263] on label "False" at bounding box center [327, 250] width 36 height 23
click at [320, 255] on input "False" at bounding box center [318, 251] width 8 height 6
radio input "true"
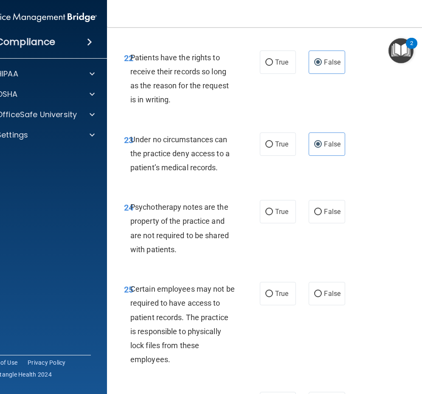
scroll to position [2444, 0]
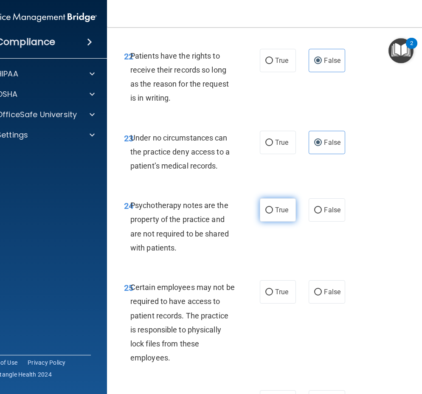
click at [279, 214] on span "True" at bounding box center [281, 210] width 13 height 8
click at [273, 214] on input "True" at bounding box center [269, 210] width 8 height 6
radio input "true"
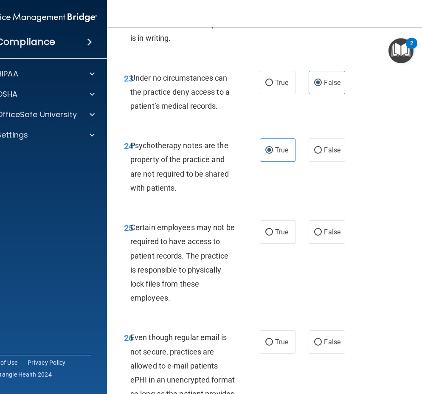
scroll to position [2515, 0]
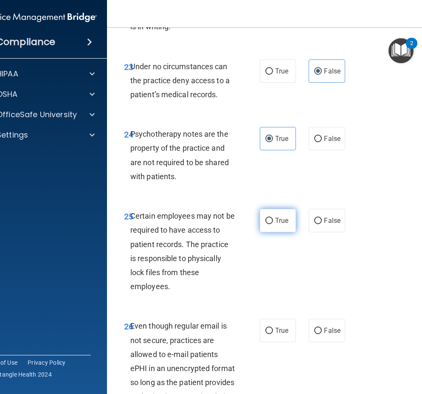
click at [275, 225] on span "True" at bounding box center [281, 221] width 13 height 8
click at [273, 224] on input "True" at bounding box center [269, 221] width 8 height 6
radio input "true"
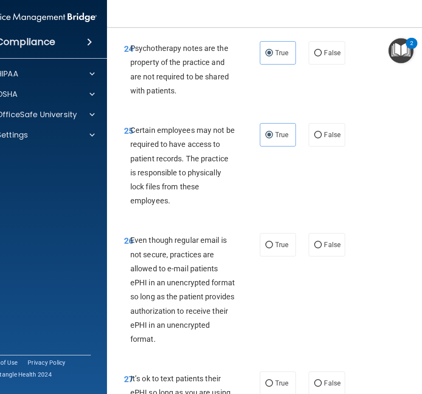
scroll to position [2601, 0]
click at [275, 248] on span "True" at bounding box center [281, 244] width 13 height 8
click at [273, 248] on input "True" at bounding box center [269, 245] width 8 height 6
radio input "true"
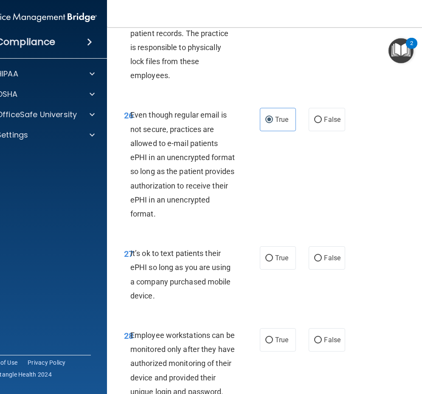
scroll to position [2726, 0]
click at [320, 269] on label "False" at bounding box center [327, 257] width 36 height 23
click at [320, 261] on input "False" at bounding box center [318, 258] width 8 height 6
radio input "true"
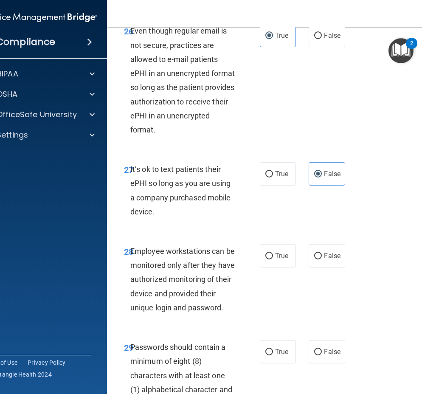
scroll to position [2812, 0]
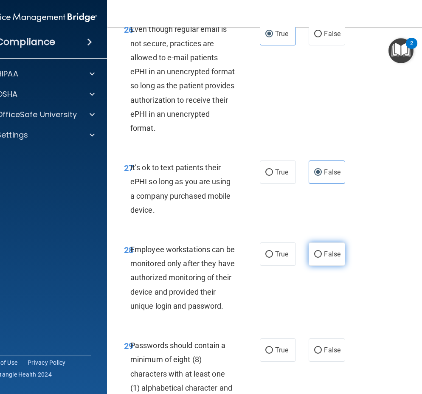
click at [326, 258] on span "False" at bounding box center [332, 254] width 17 height 8
click at [322, 258] on input "False" at bounding box center [318, 254] width 8 height 6
radio input "true"
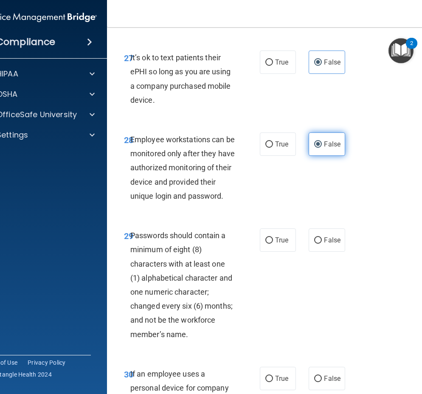
scroll to position [2941, 0]
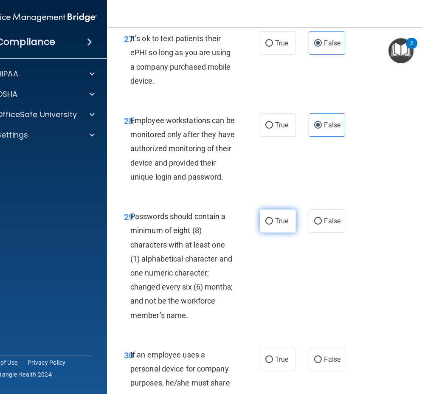
click at [271, 233] on label "True" at bounding box center [278, 220] width 36 height 23
click at [271, 225] on input "True" at bounding box center [269, 221] width 8 height 6
radio input "true"
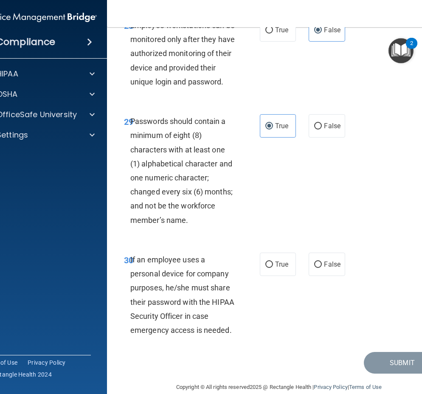
scroll to position [3036, 0]
click at [321, 276] on label "False" at bounding box center [327, 263] width 36 height 23
click at [321, 267] on input "False" at bounding box center [318, 264] width 8 height 6
radio input "true"
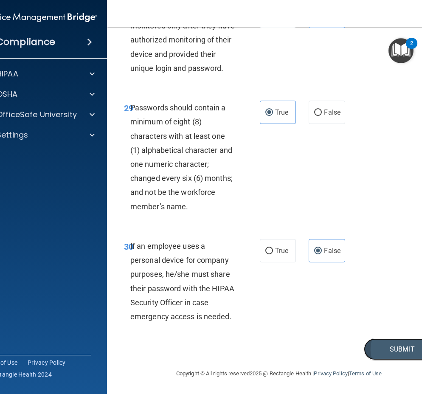
click at [371, 349] on button "Submit" at bounding box center [402, 349] width 76 height 22
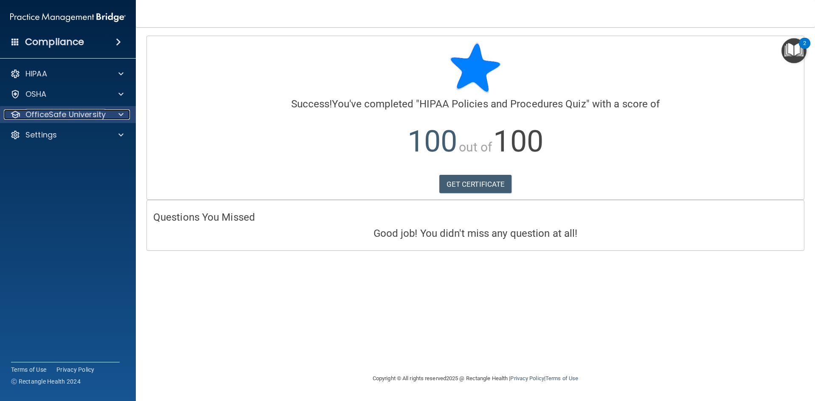
click at [118, 114] on div at bounding box center [119, 115] width 21 height 10
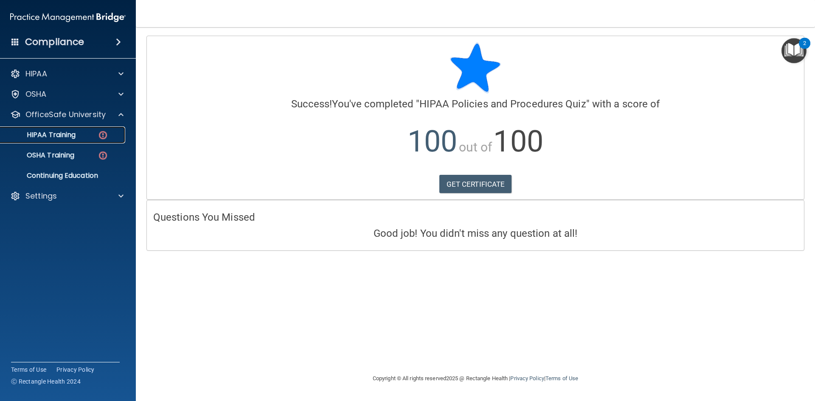
click at [65, 138] on p "HIPAA Training" at bounding box center [41, 135] width 70 height 8
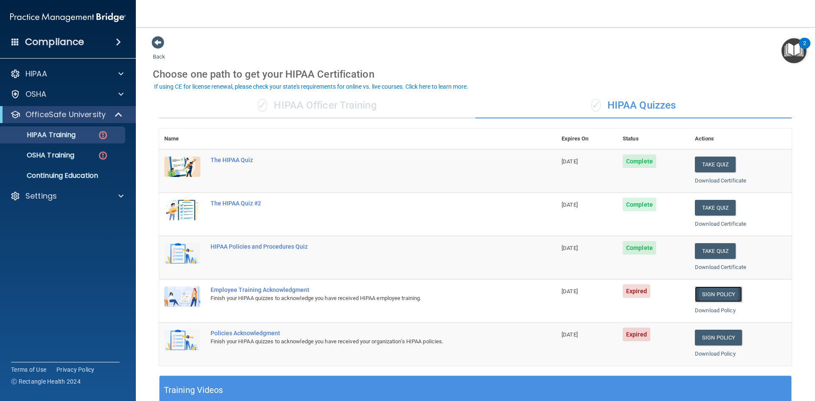
click at [722, 293] on link "Sign Policy" at bounding box center [718, 295] width 47 height 16
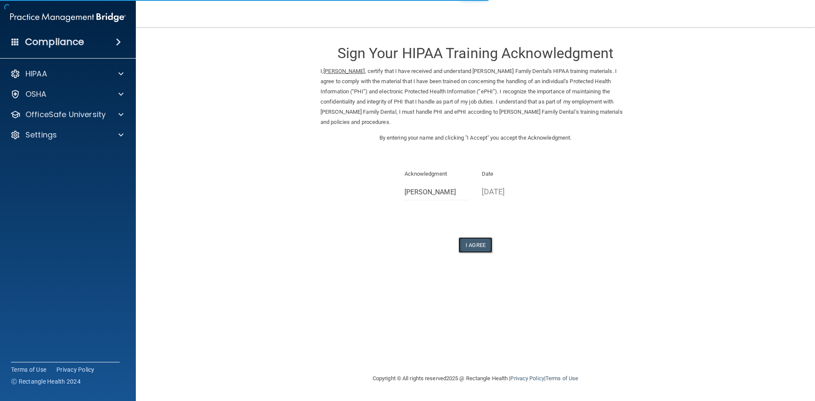
click at [474, 237] on button "I Agree" at bounding box center [476, 245] width 34 height 16
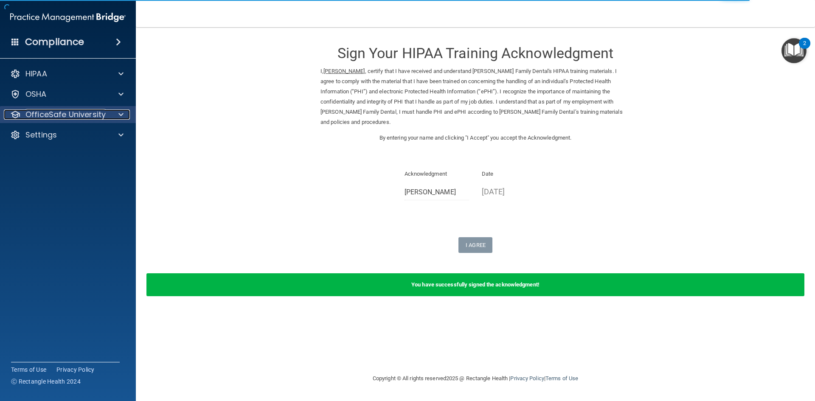
click at [121, 113] on span at bounding box center [120, 115] width 5 height 10
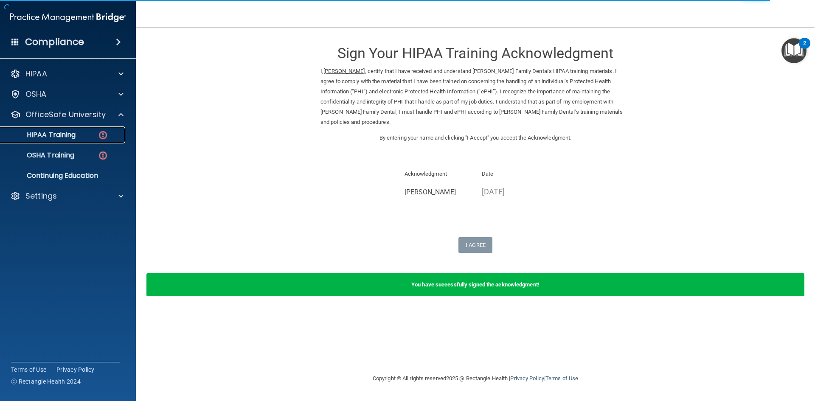
click at [98, 135] on img at bounding box center [103, 135] width 11 height 11
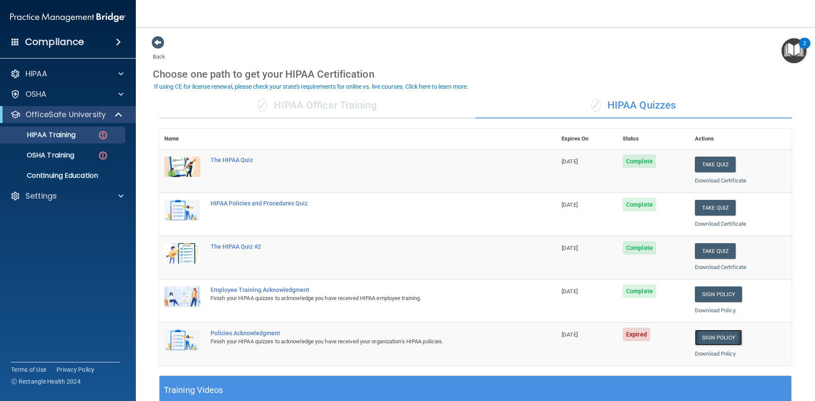
click at [710, 336] on link "Sign Policy" at bounding box center [718, 338] width 47 height 16
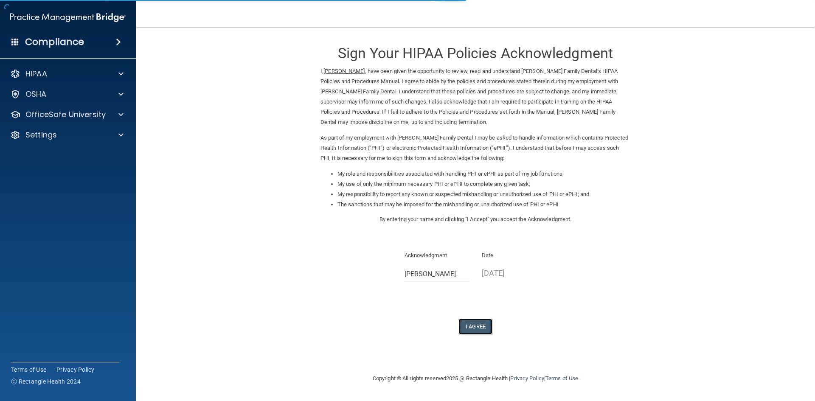
click at [466, 324] on button "I Agree" at bounding box center [476, 327] width 34 height 16
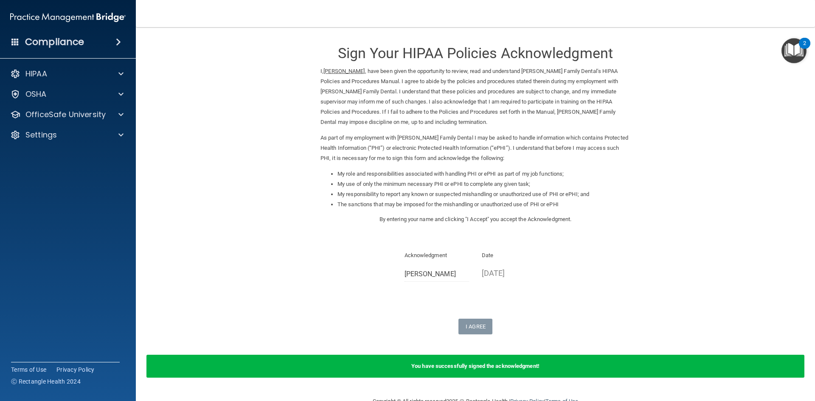
scroll to position [21, 0]
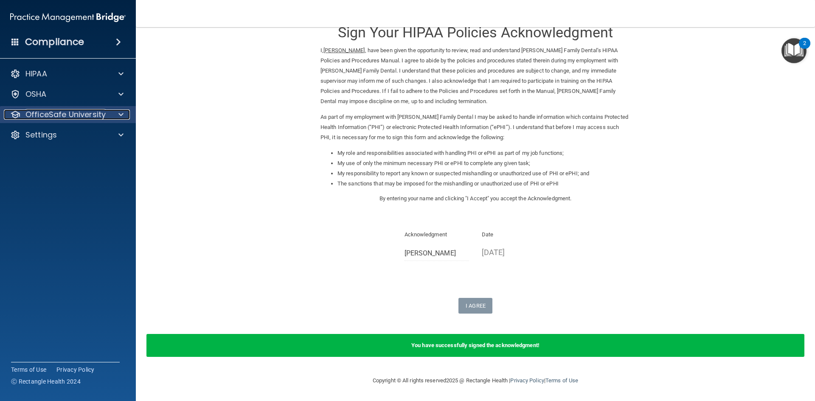
click at [119, 116] on span at bounding box center [120, 115] width 5 height 10
